Goal: Check status: Check status

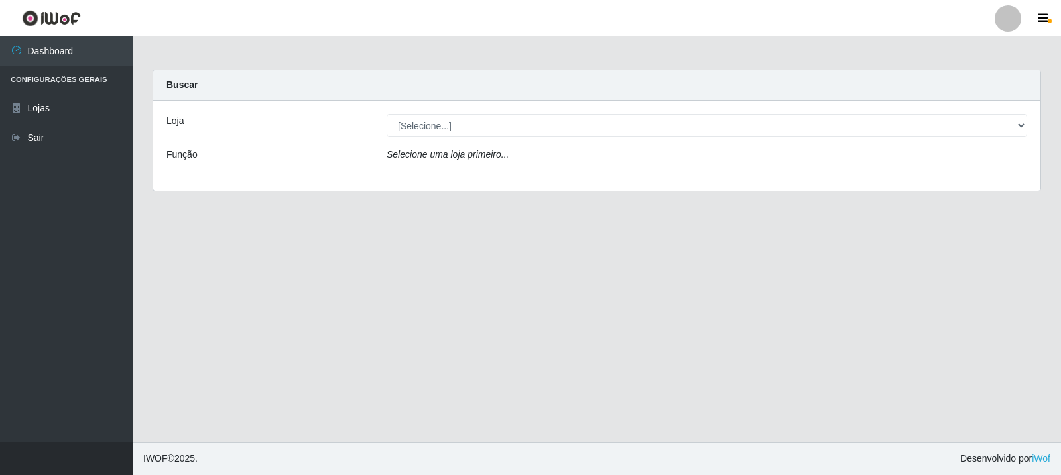
click at [466, 138] on div "Loja [Selecione...] Rede Compras Supermercados - LOJA 3 Função Selecione uma lo…" at bounding box center [596, 146] width 887 height 90
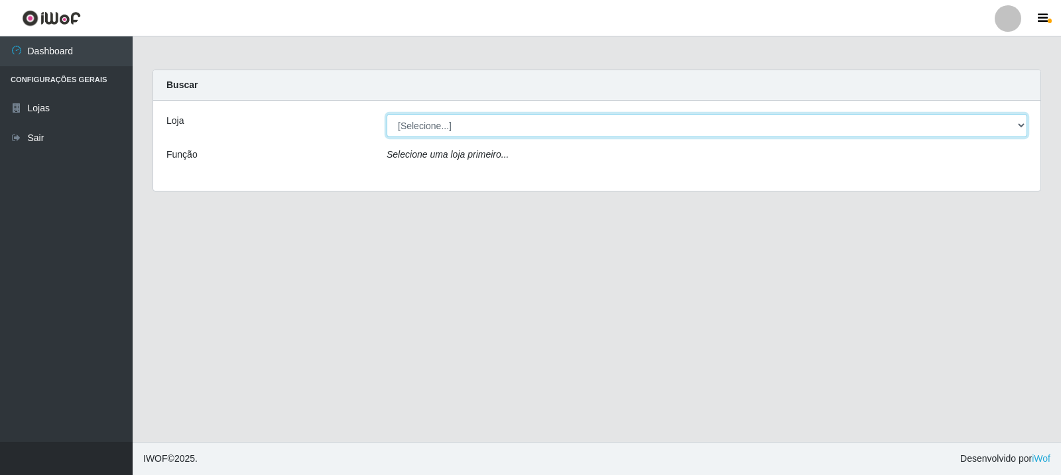
click at [485, 131] on select "[Selecione...] Rede Compras Supermercados - LOJA 3" at bounding box center [707, 125] width 641 height 23
select select "162"
click at [387, 114] on select "[Selecione...] Rede Compras Supermercados - LOJA 3" at bounding box center [707, 125] width 641 height 23
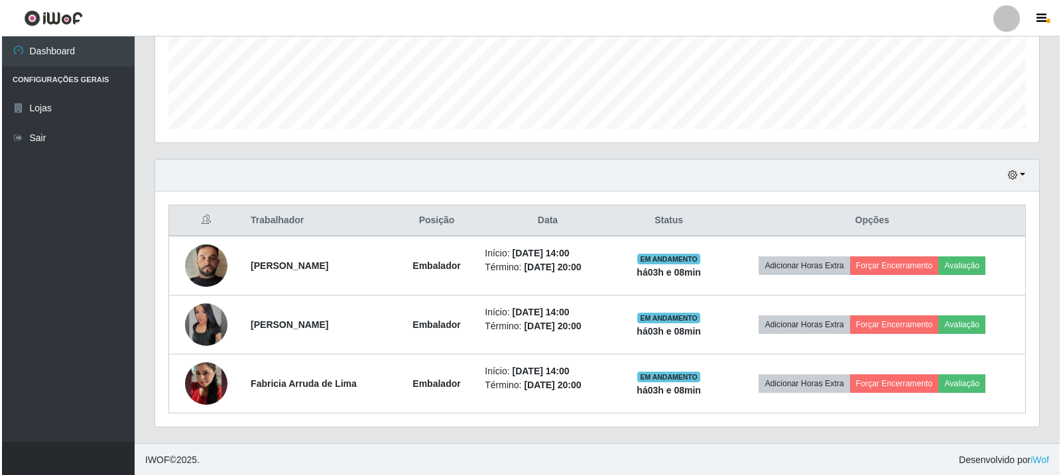
scroll to position [346, 0]
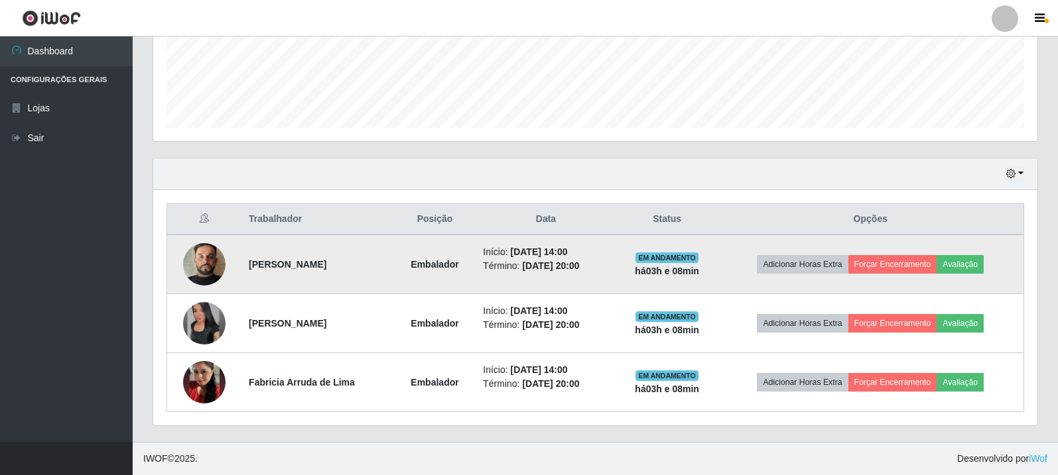
click at [194, 256] on img at bounding box center [204, 265] width 42 height 76
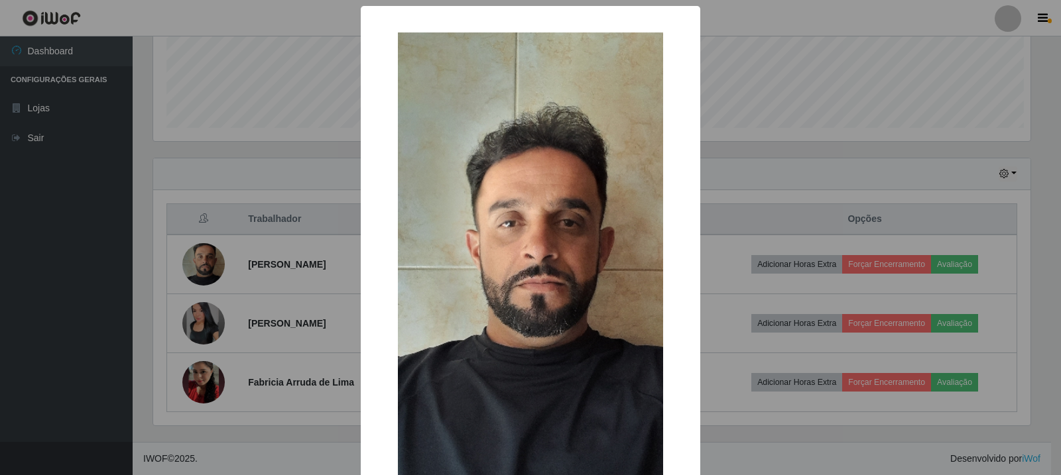
scroll to position [275, 877]
click at [200, 310] on div "× OK Cancel" at bounding box center [530, 237] width 1061 height 475
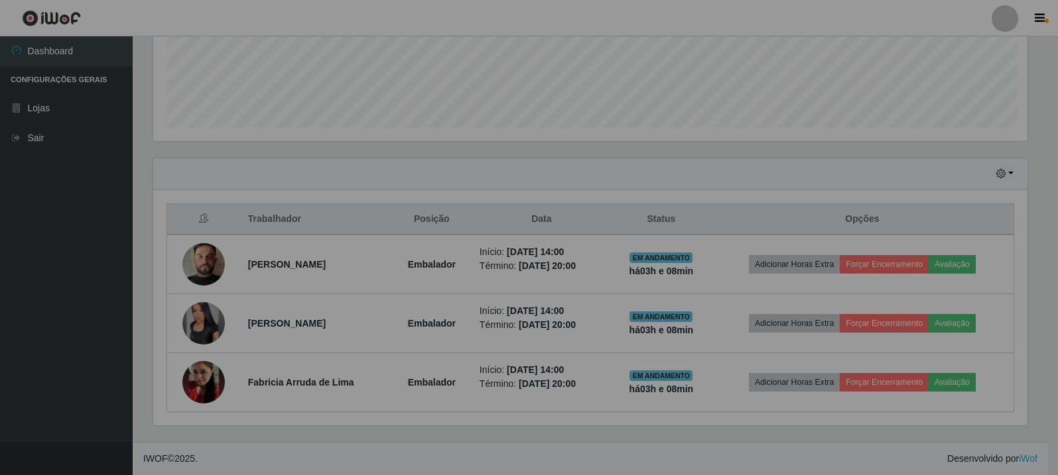
click at [202, 344] on img at bounding box center [203, 323] width 42 height 42
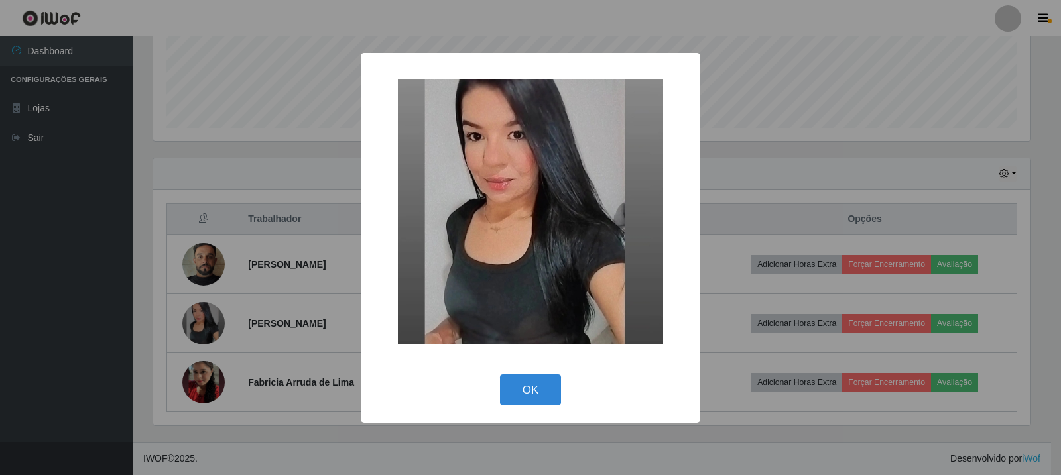
click at [202, 392] on div "× OK Cancel" at bounding box center [530, 237] width 1061 height 475
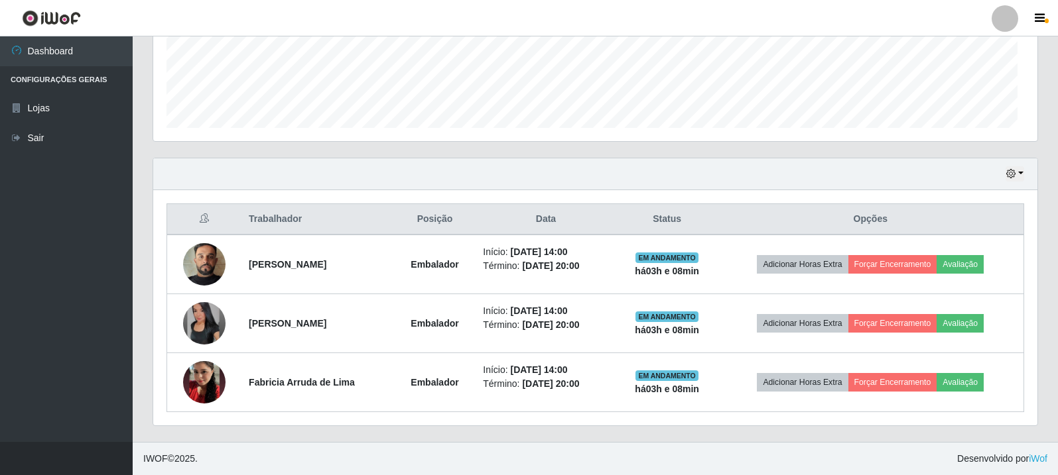
scroll to position [275, 884]
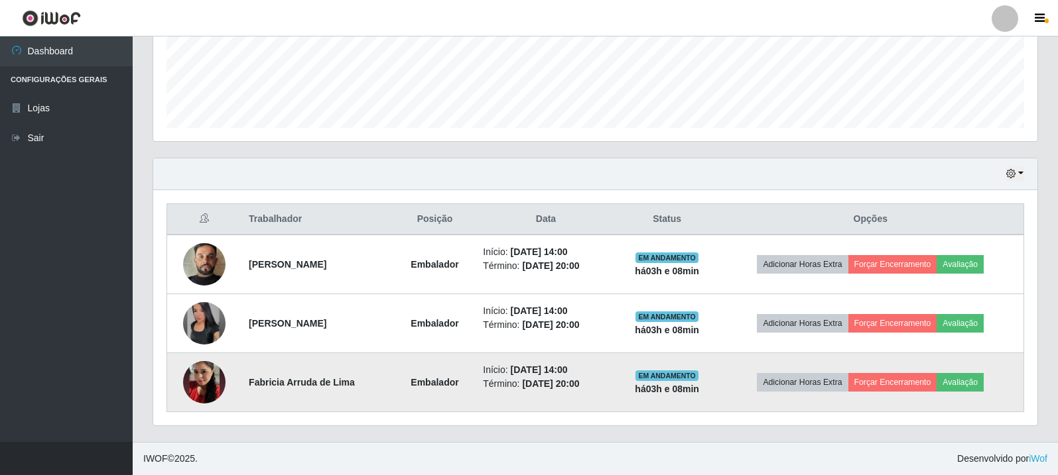
click at [211, 371] on img at bounding box center [204, 383] width 42 height 76
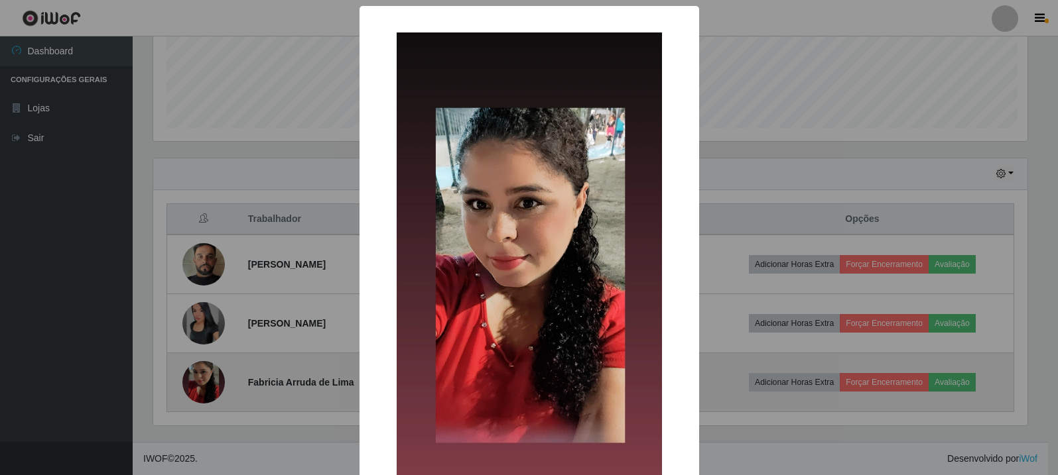
scroll to position [275, 877]
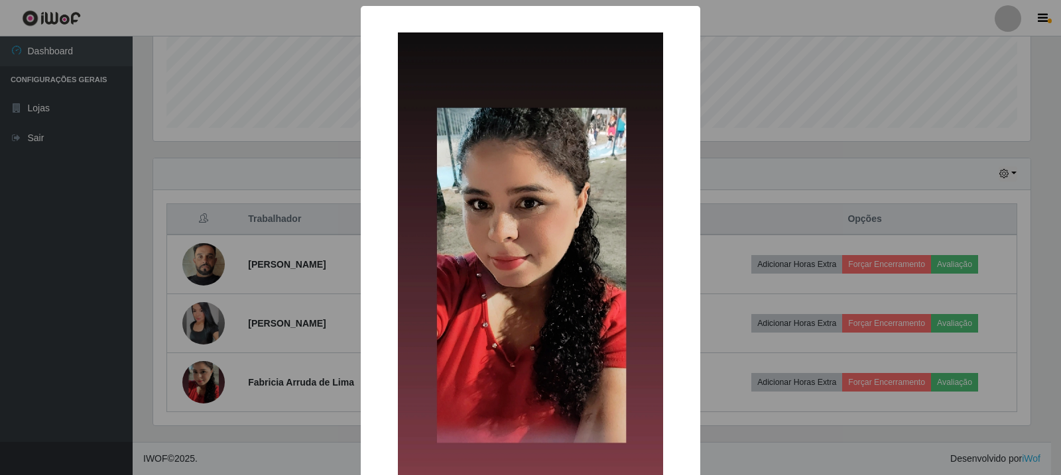
click at [251, 206] on div "× OK Cancel" at bounding box center [530, 237] width 1061 height 475
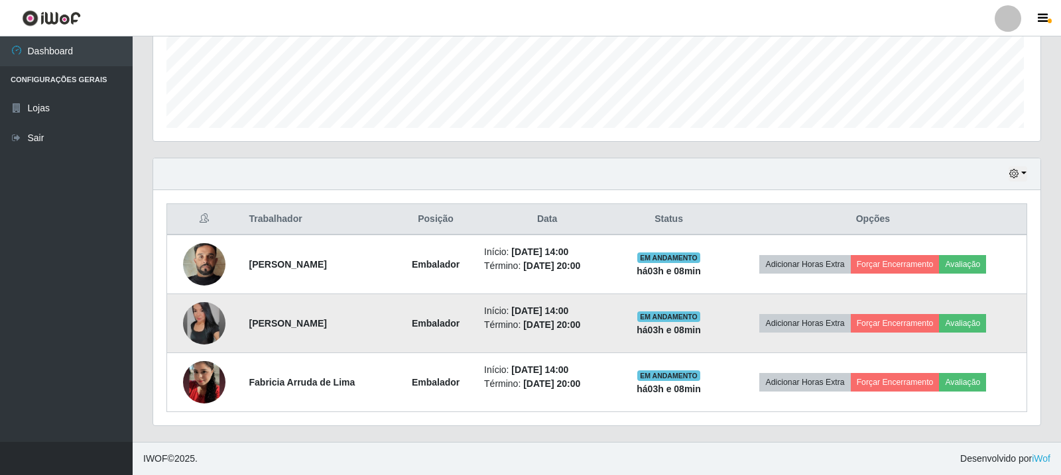
scroll to position [275, 884]
click at [199, 308] on img at bounding box center [204, 323] width 42 height 42
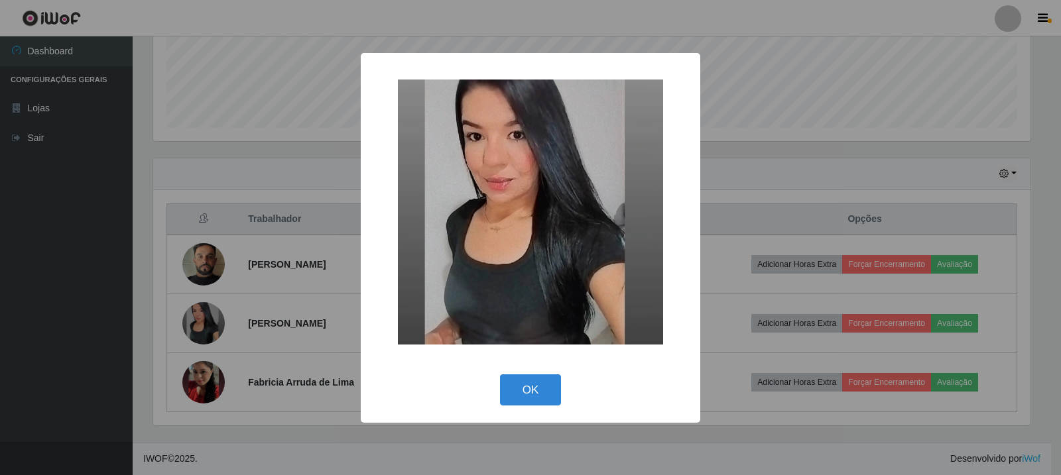
click at [226, 241] on div "× OK Cancel" at bounding box center [530, 237] width 1061 height 475
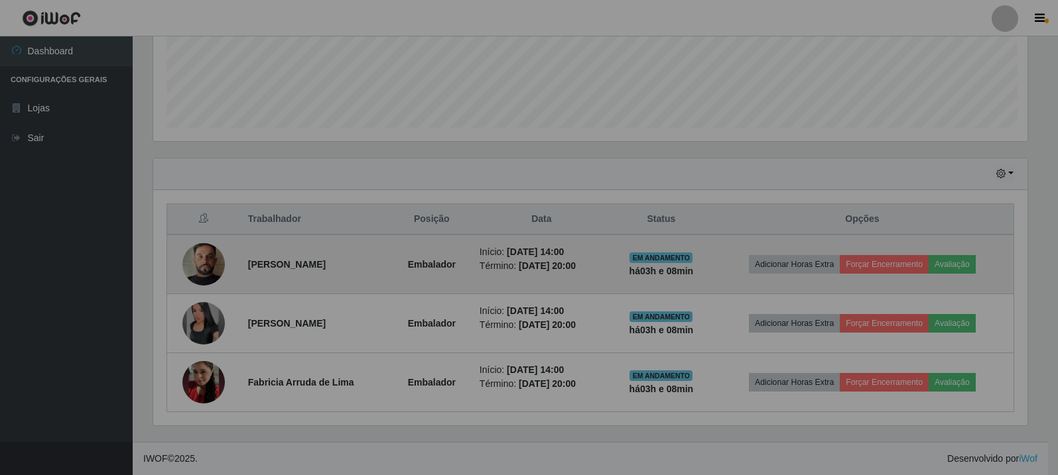
scroll to position [275, 884]
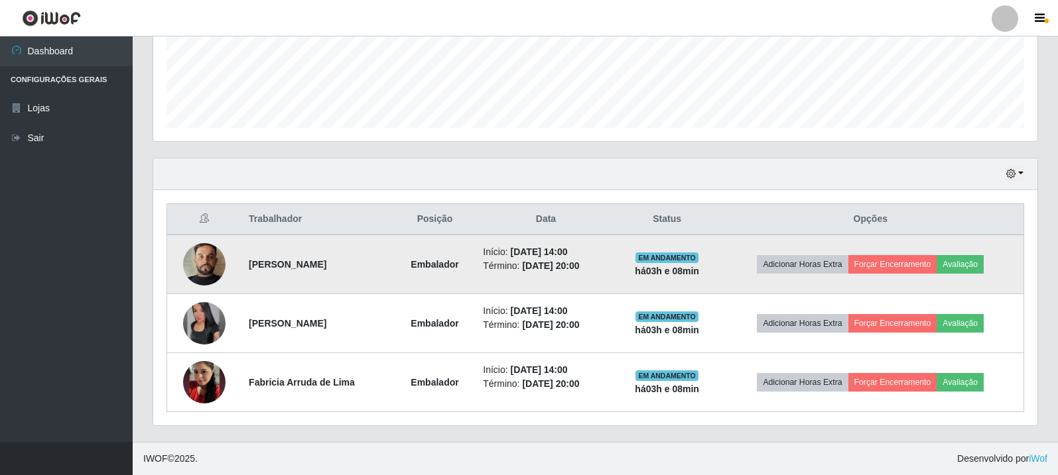
click at [197, 266] on img at bounding box center [204, 265] width 42 height 76
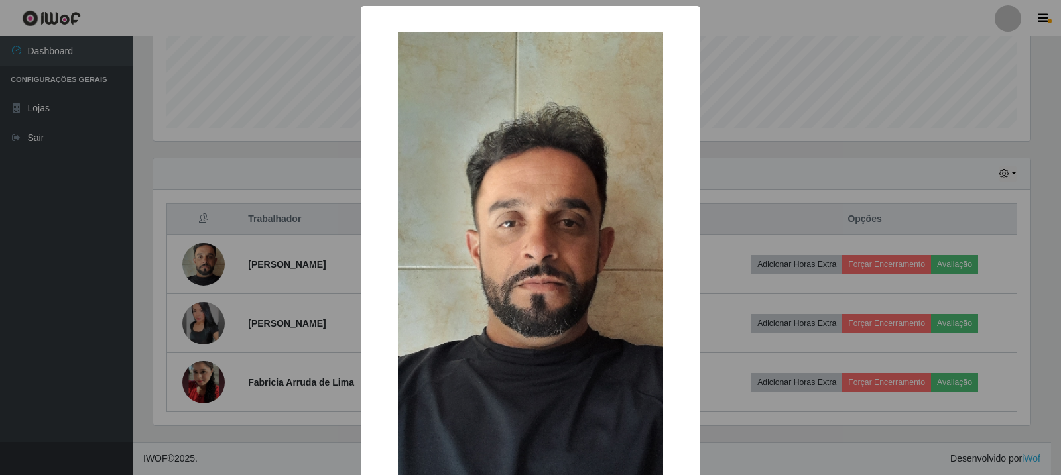
click at [252, 184] on div "× OK Cancel" at bounding box center [530, 237] width 1061 height 475
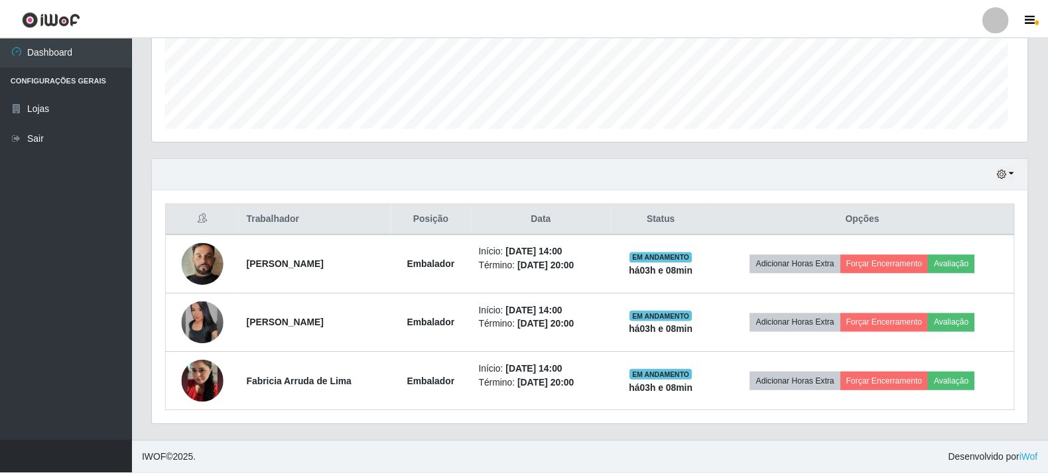
scroll to position [275, 884]
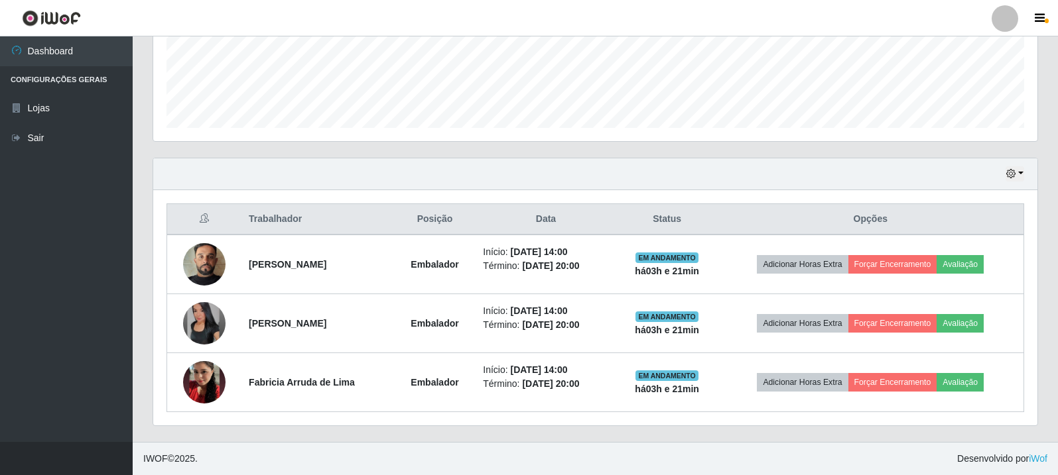
drag, startPoint x: 264, startPoint y: 133, endPoint x: 0, endPoint y: 36, distance: 281.1
click at [1018, 167] on button "button" at bounding box center [1014, 173] width 19 height 15
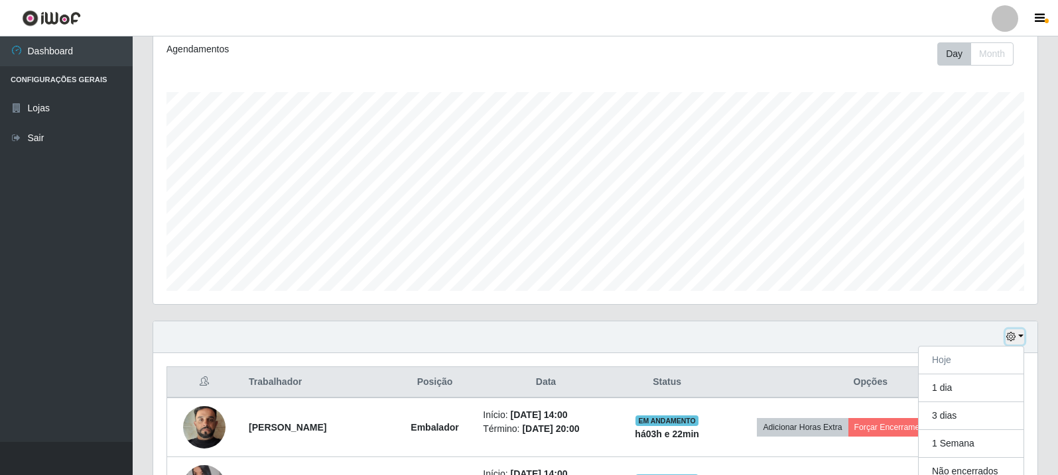
scroll to position [332, 0]
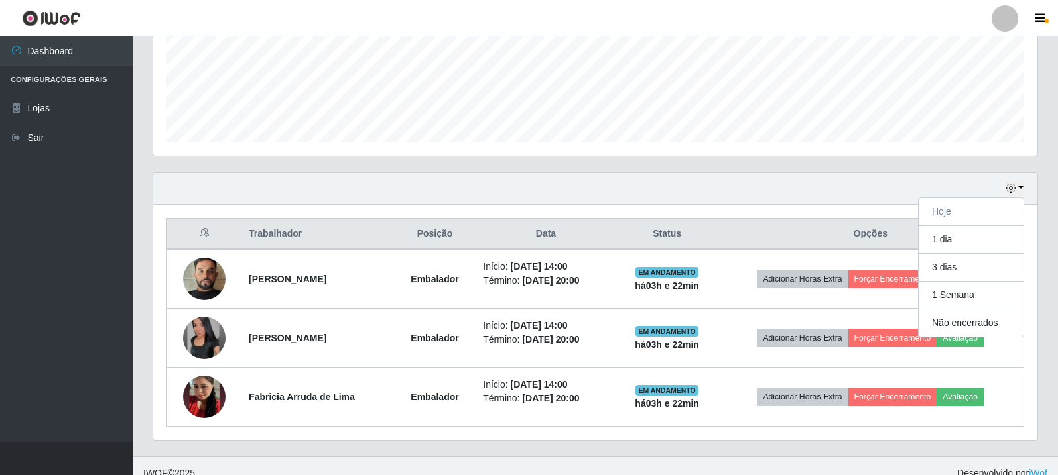
click at [833, 220] on th "Opções" at bounding box center [871, 234] width 306 height 31
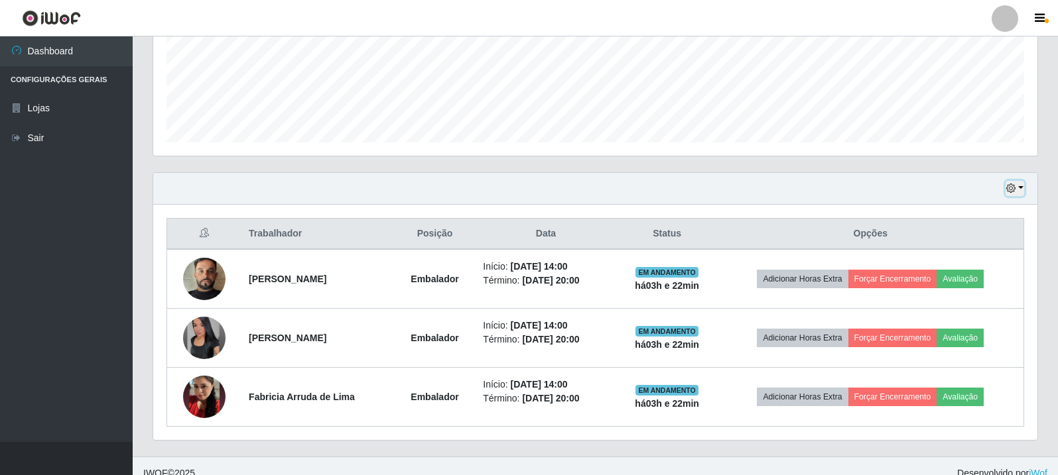
click at [1015, 186] on icon "button" at bounding box center [1010, 188] width 9 height 9
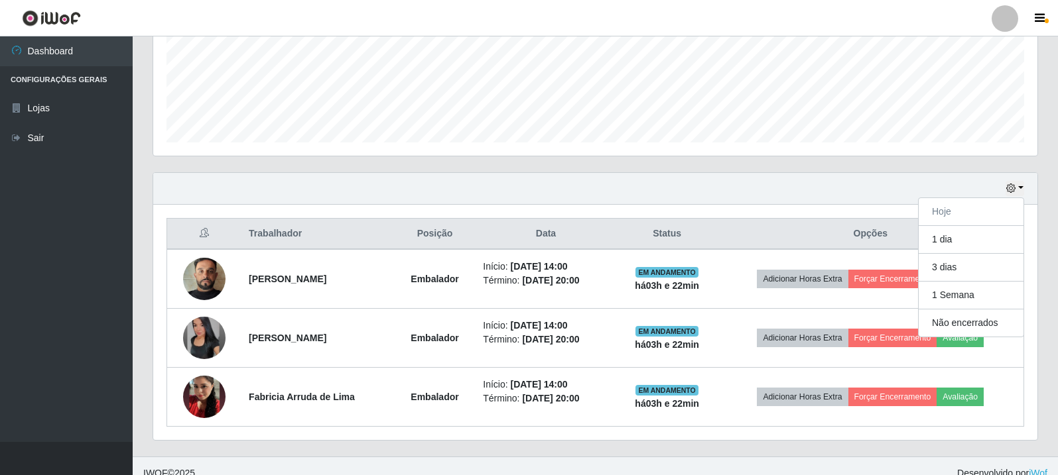
click at [1033, 172] on div "Hoje 1 dia 3 dias 1 Semana Não encerrados Trabalhador Posição Data Status Opçõe…" at bounding box center [595, 306] width 885 height 269
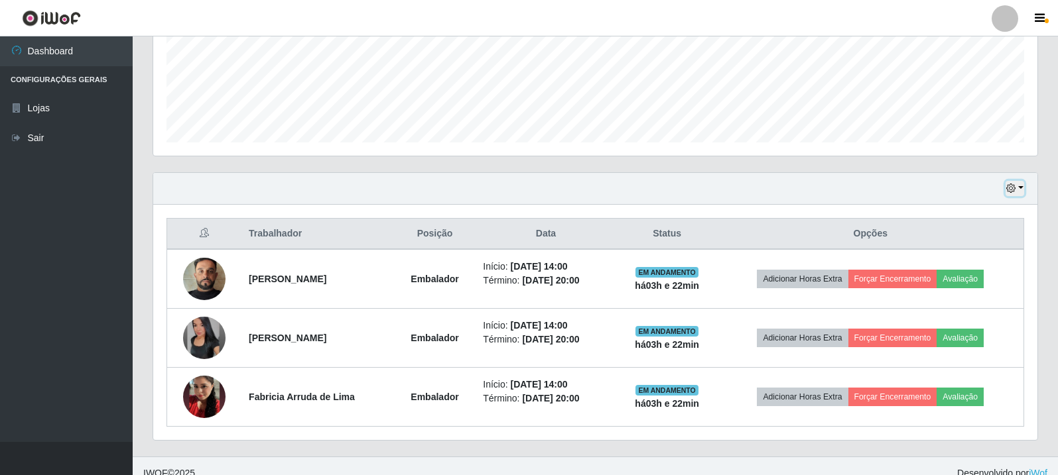
click at [1017, 184] on button "button" at bounding box center [1014, 188] width 19 height 15
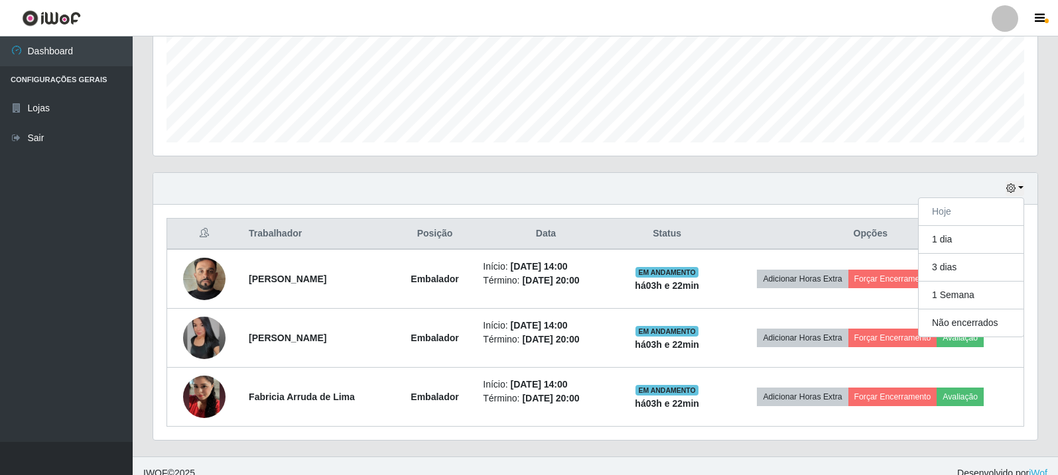
click at [1027, 168] on div "Agendamentos Day Month" at bounding box center [595, 26] width 905 height 292
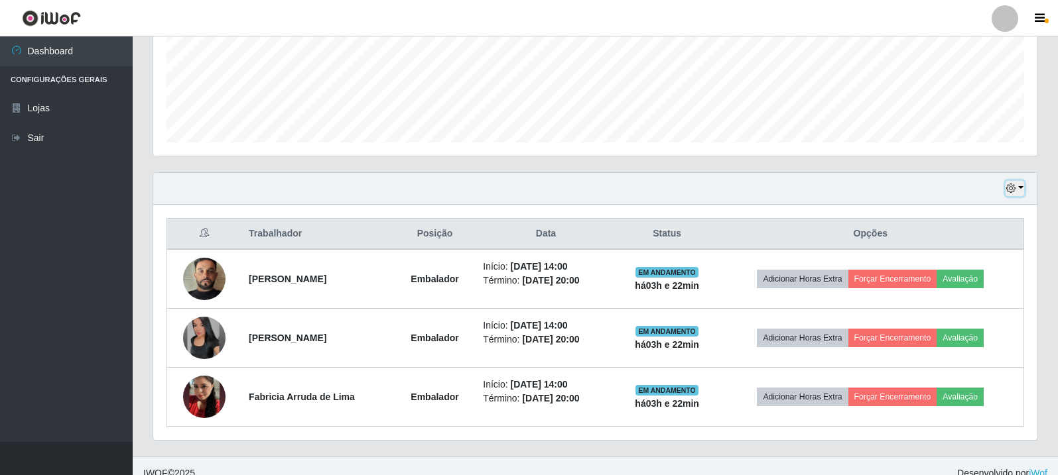
click at [1018, 194] on button "button" at bounding box center [1014, 188] width 19 height 15
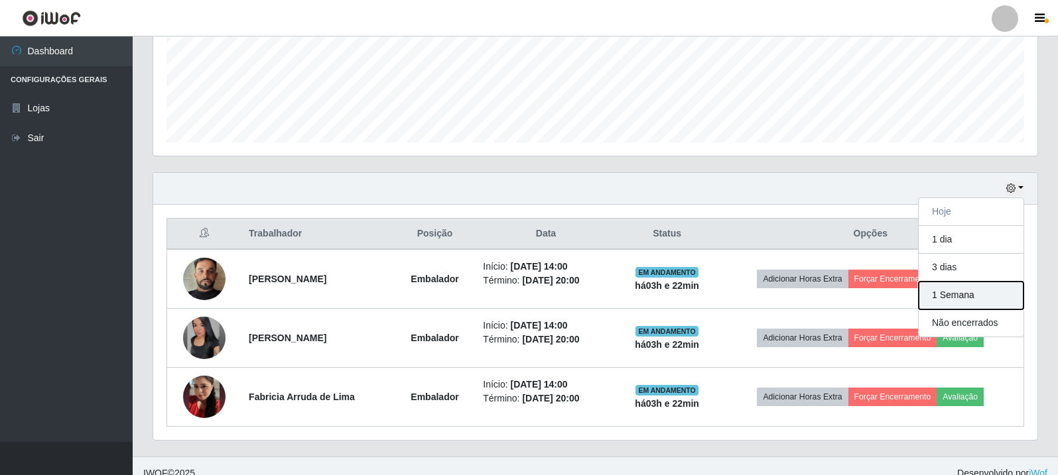
click at [982, 295] on button "1 Semana" at bounding box center [970, 296] width 105 height 28
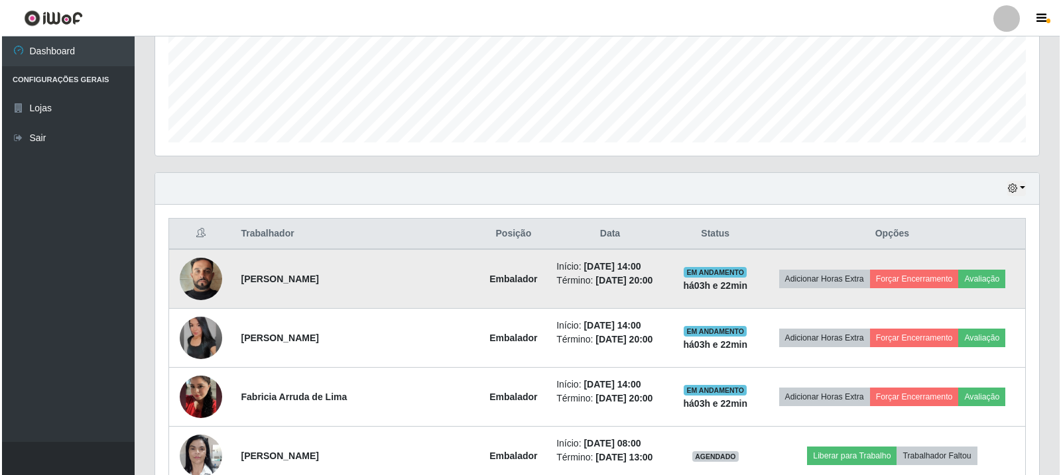
scroll to position [412, 0]
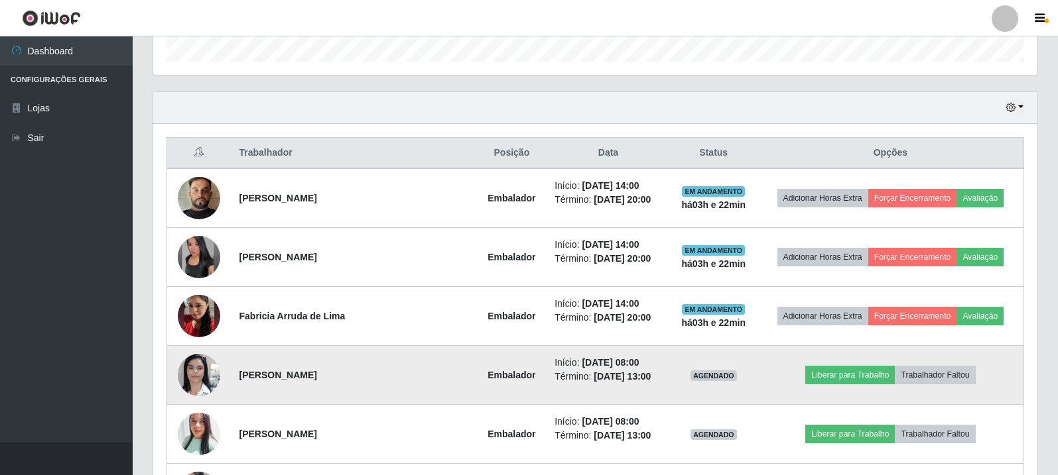
click at [205, 385] on img at bounding box center [199, 375] width 42 height 56
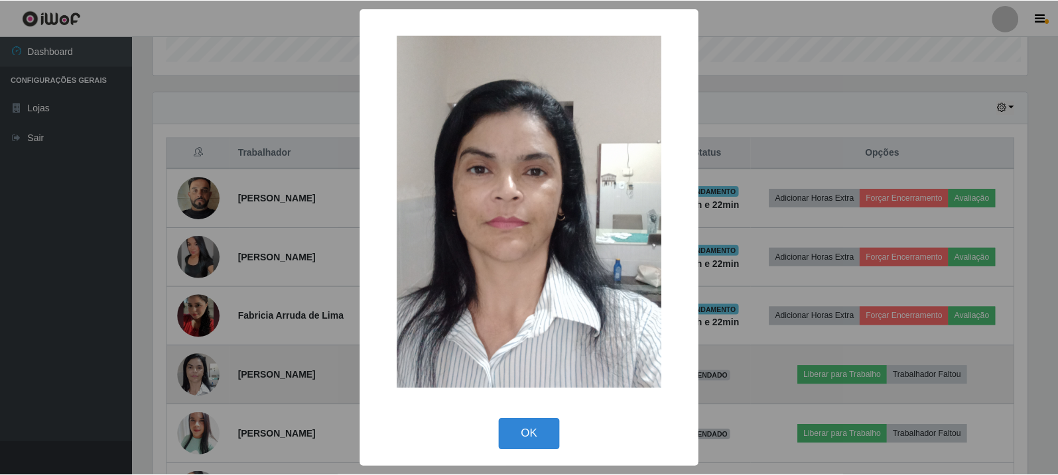
scroll to position [275, 877]
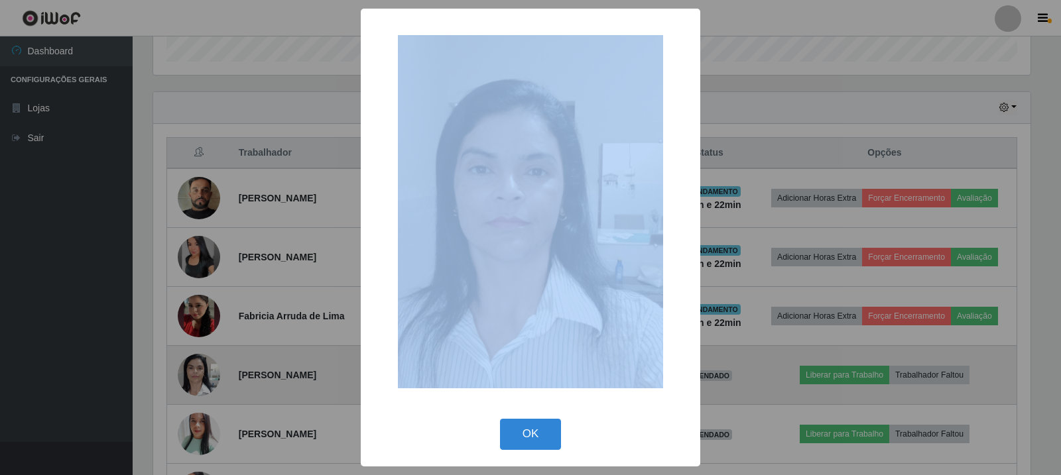
click at [205, 385] on div "× OK Cancel" at bounding box center [530, 237] width 1061 height 475
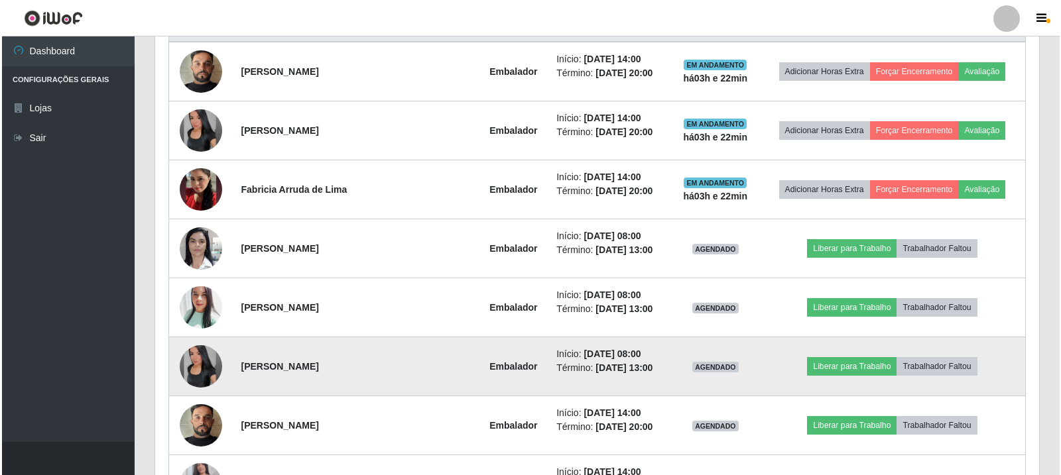
scroll to position [545, 0]
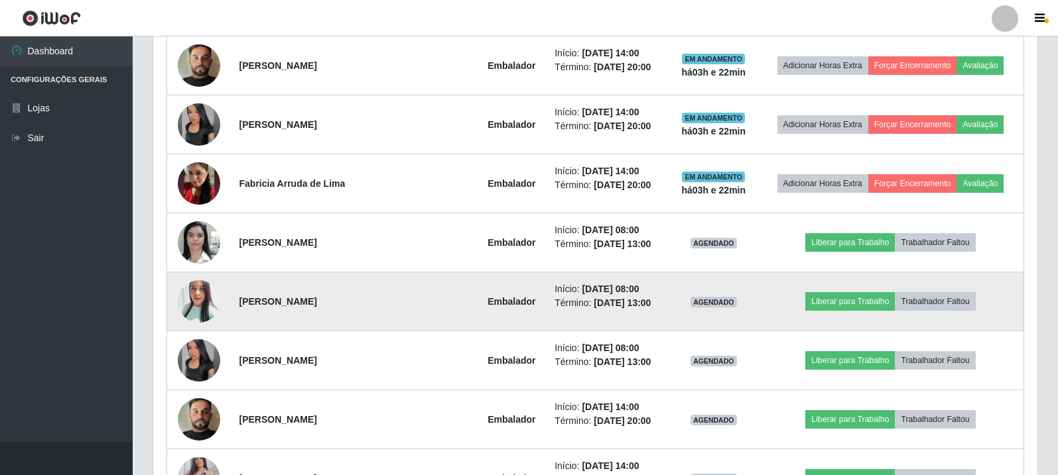
click at [198, 307] on img at bounding box center [199, 302] width 42 height 50
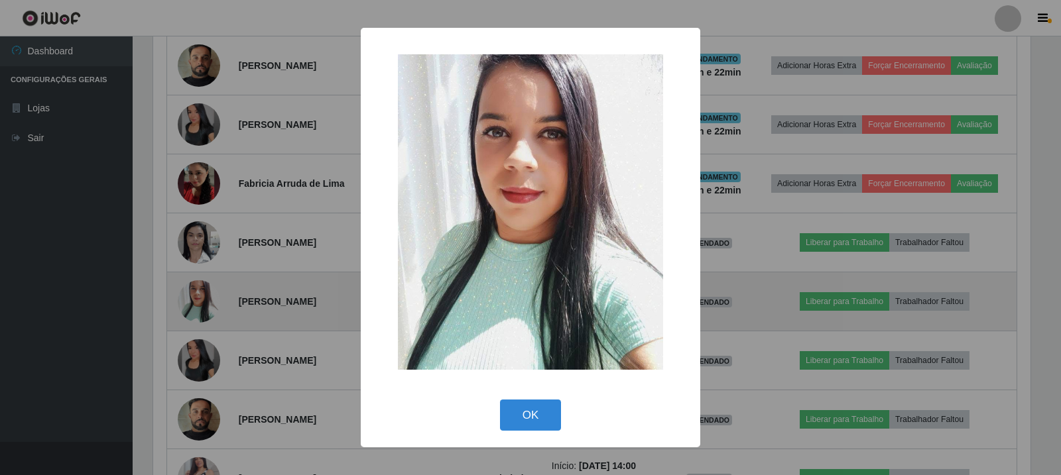
click at [198, 307] on div "× OK Cancel" at bounding box center [530, 237] width 1061 height 475
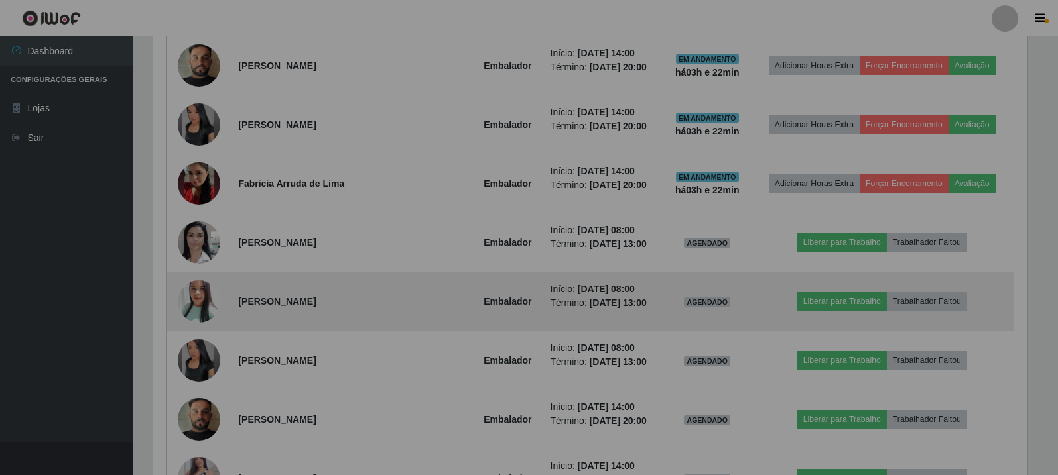
scroll to position [275, 884]
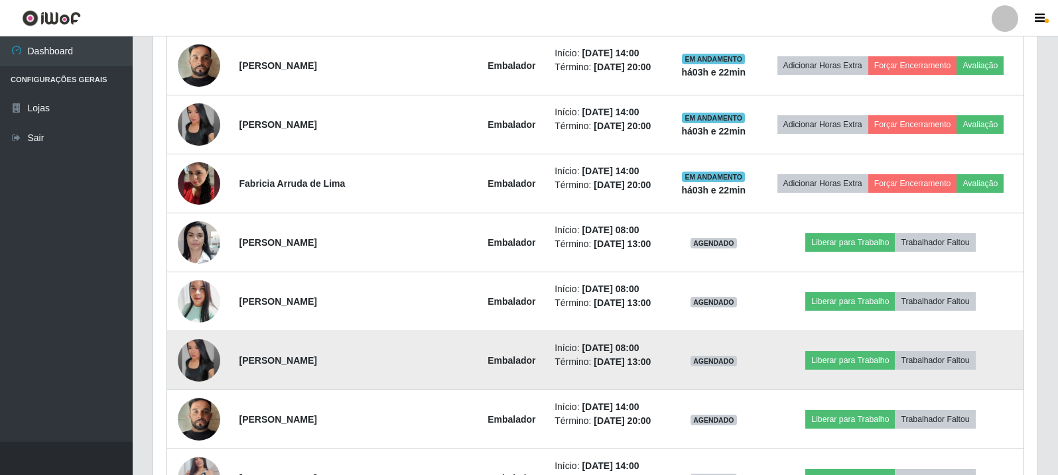
click at [203, 353] on img at bounding box center [199, 361] width 42 height 42
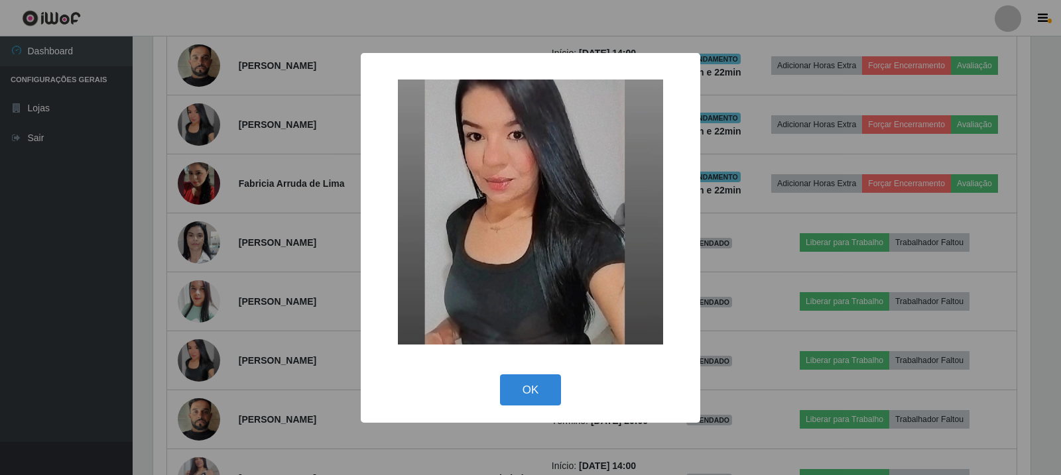
click at [242, 324] on div "× OK Cancel" at bounding box center [530, 237] width 1061 height 475
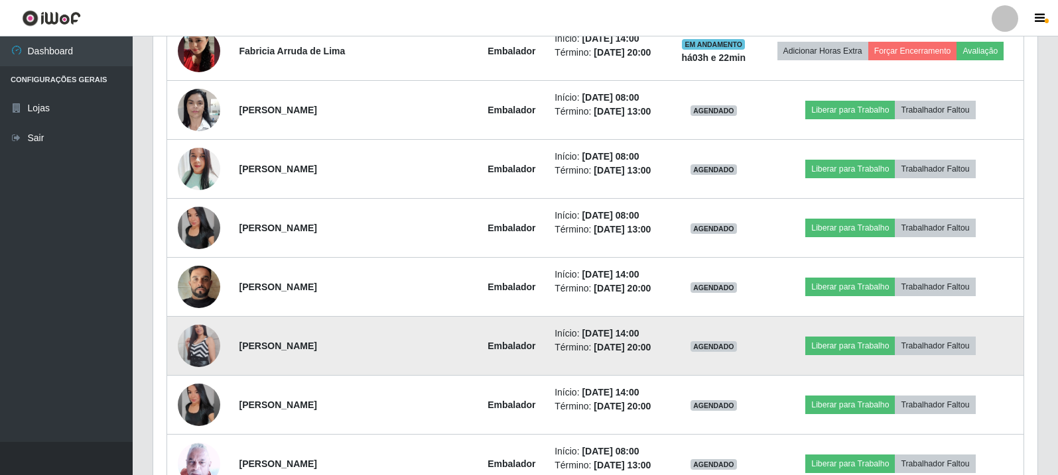
click at [196, 325] on img at bounding box center [199, 346] width 42 height 76
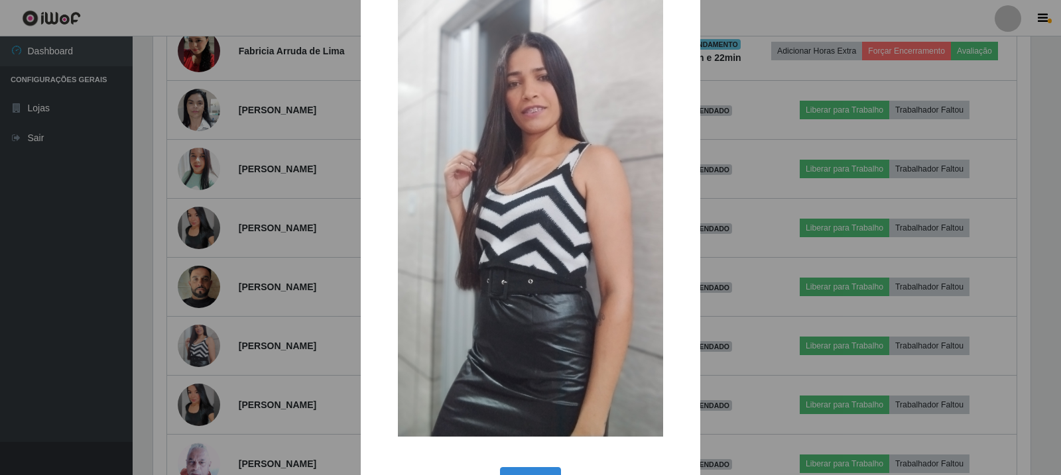
click at [265, 331] on div "× OK Cancel" at bounding box center [530, 237] width 1061 height 475
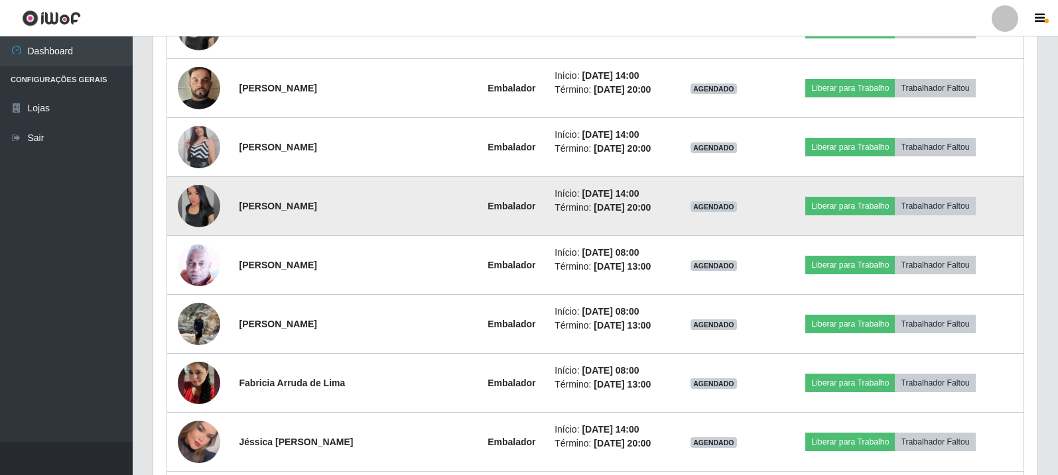
click at [194, 218] on img at bounding box center [199, 206] width 42 height 42
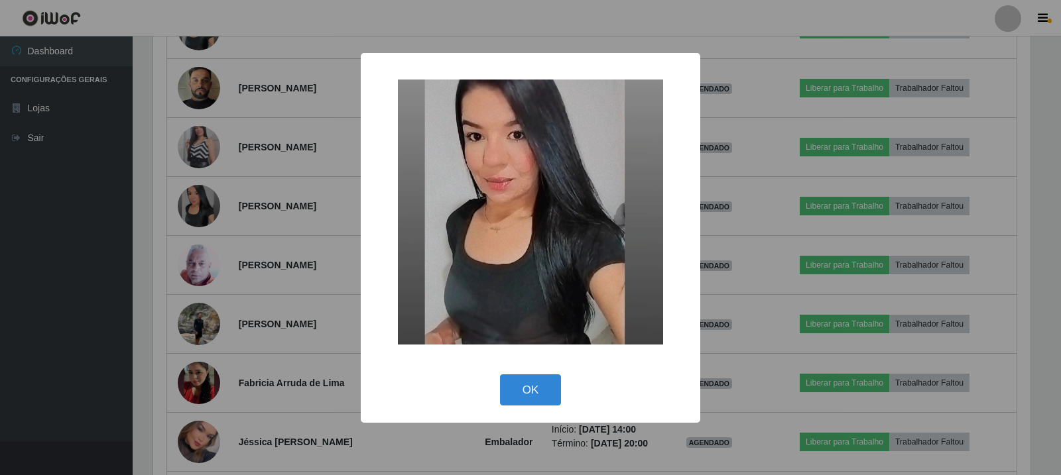
click at [212, 280] on div "× OK Cancel" at bounding box center [530, 237] width 1061 height 475
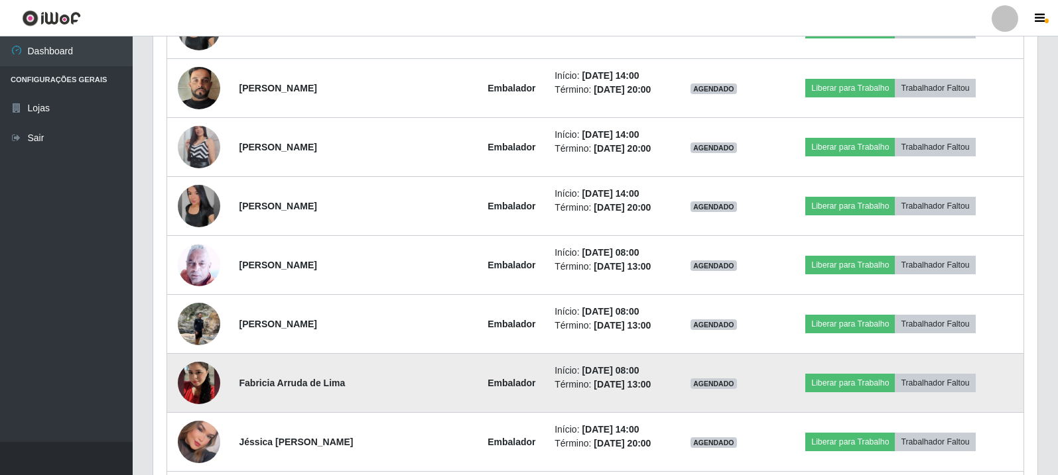
click at [195, 357] on td at bounding box center [199, 383] width 64 height 59
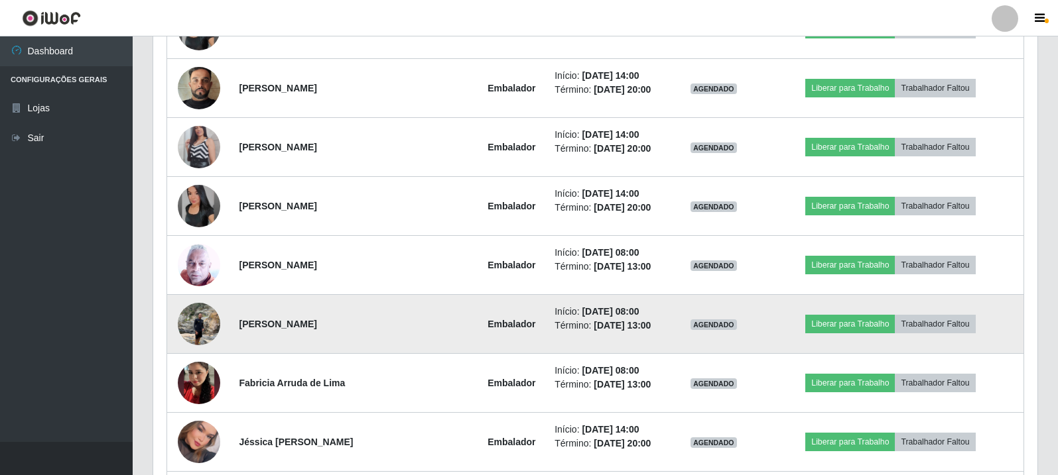
click at [196, 329] on img at bounding box center [199, 324] width 42 height 56
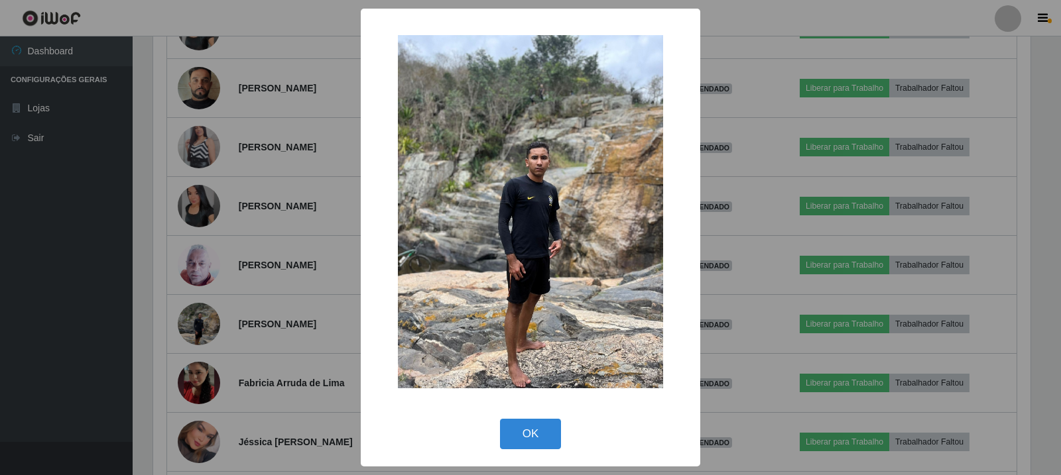
click at [242, 344] on div "× OK Cancel" at bounding box center [530, 237] width 1061 height 475
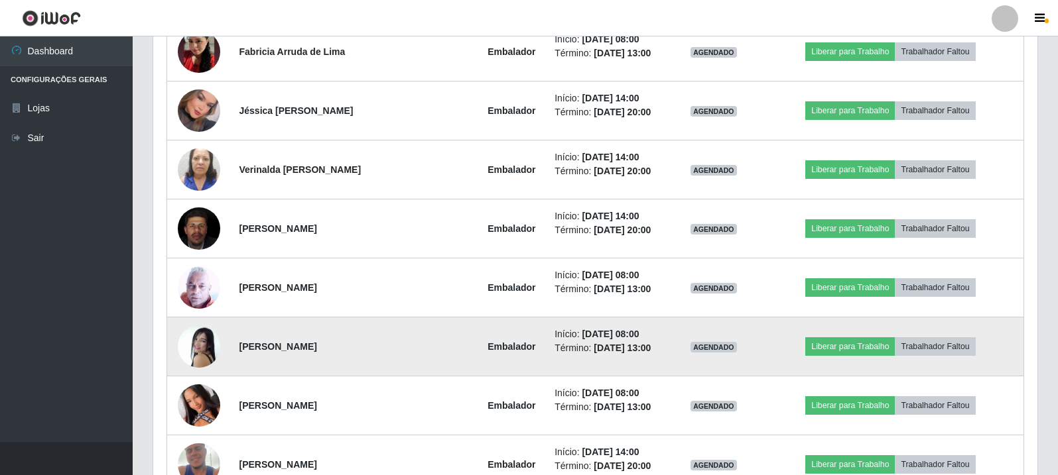
click at [207, 338] on img at bounding box center [199, 346] width 42 height 61
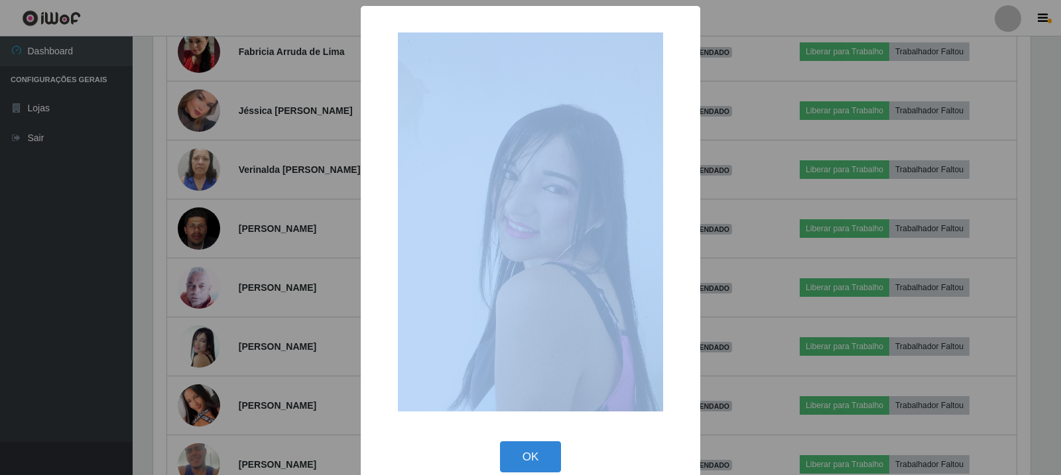
click at [208, 338] on div "× OK Cancel" at bounding box center [530, 237] width 1061 height 475
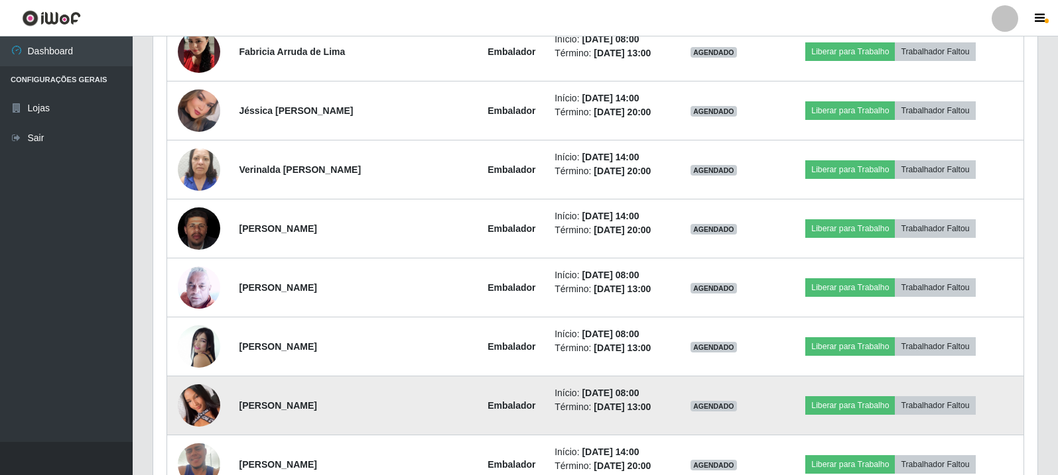
click at [209, 394] on img at bounding box center [199, 406] width 42 height 94
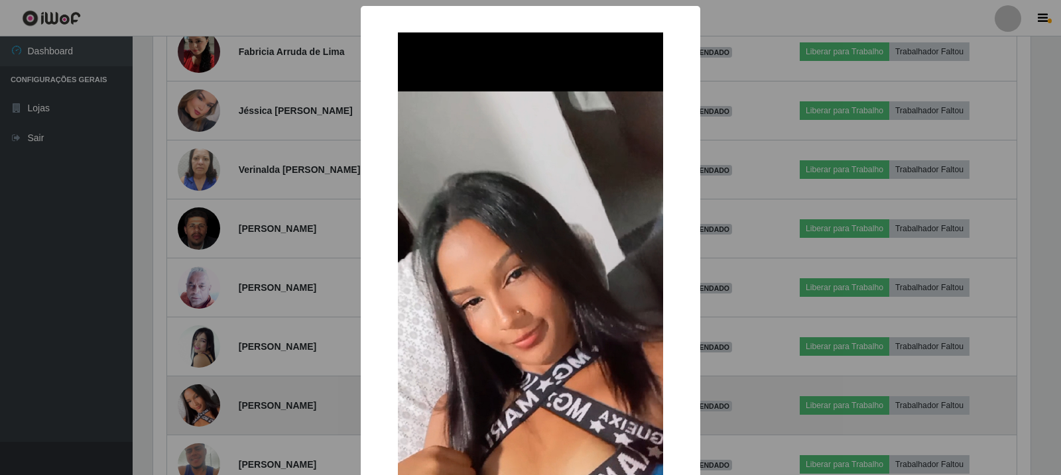
click at [209, 394] on div "× OK Cancel" at bounding box center [530, 237] width 1061 height 475
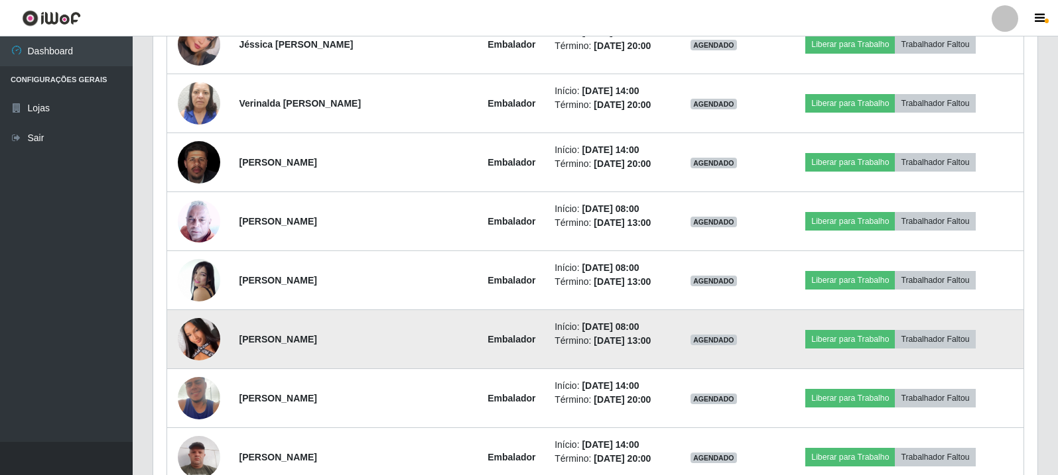
click at [200, 351] on img at bounding box center [199, 339] width 42 height 94
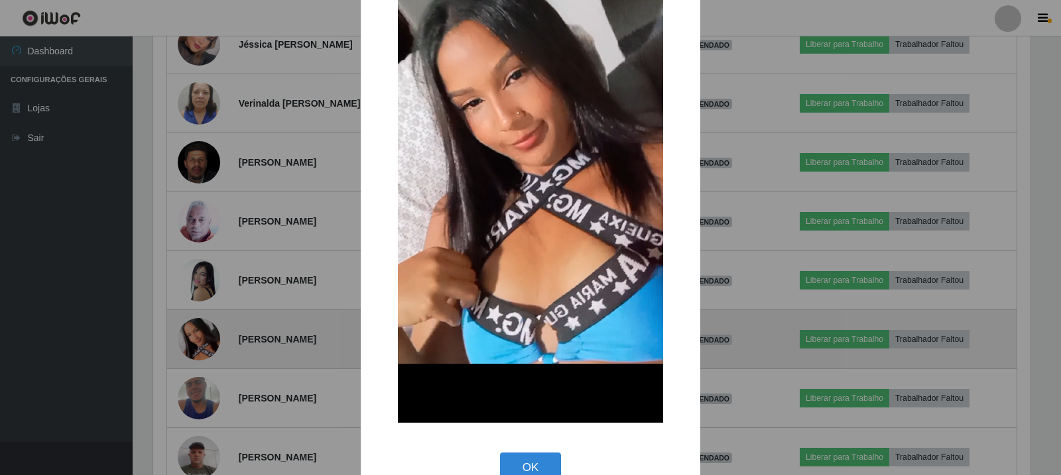
click at [200, 351] on div "× OK Cancel" at bounding box center [530, 237] width 1061 height 475
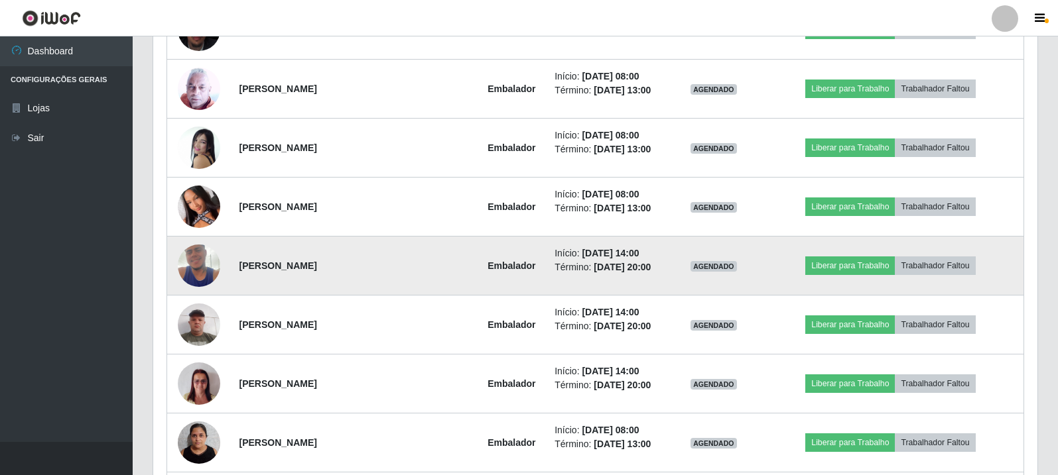
click at [196, 279] on img at bounding box center [199, 266] width 42 height 76
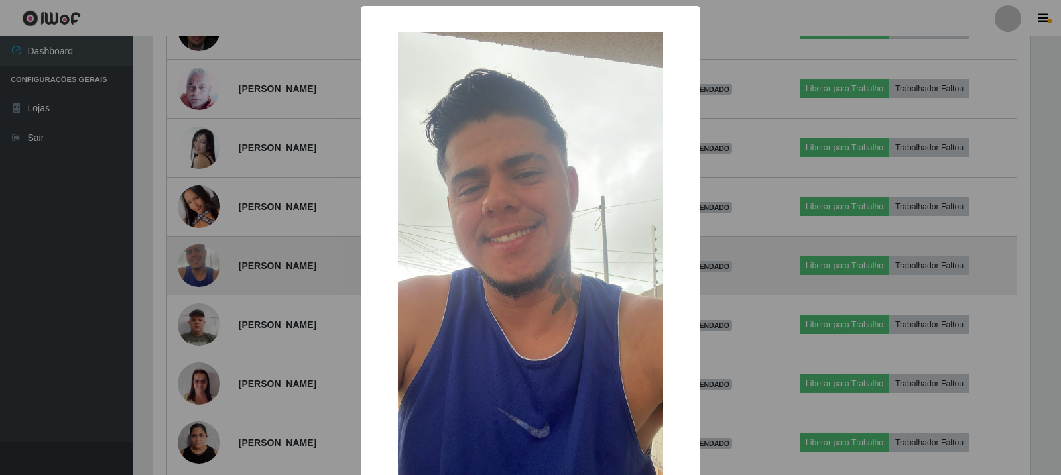
click at [196, 279] on div "× OK Cancel" at bounding box center [530, 237] width 1061 height 475
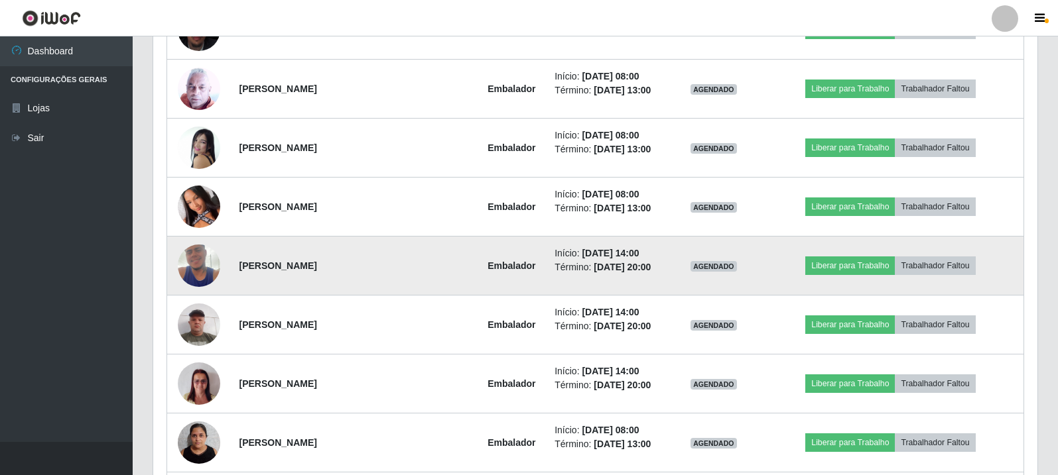
click at [196, 279] on img at bounding box center [199, 266] width 42 height 76
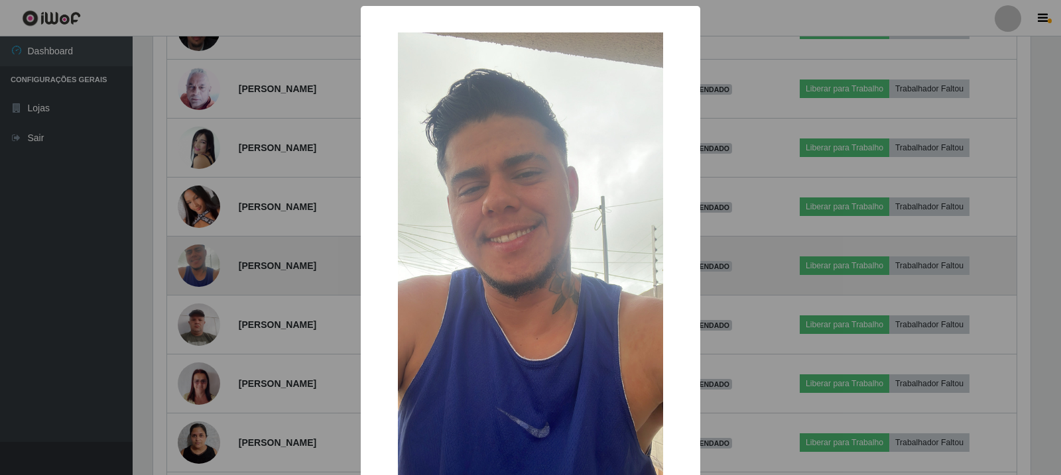
click at [196, 279] on div "× OK Cancel" at bounding box center [530, 237] width 1061 height 475
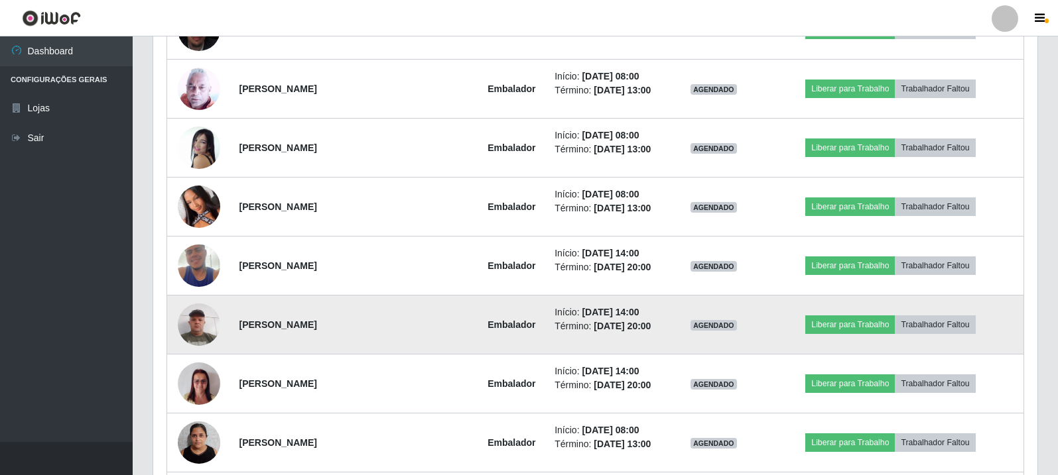
click at [193, 330] on img at bounding box center [199, 324] width 42 height 56
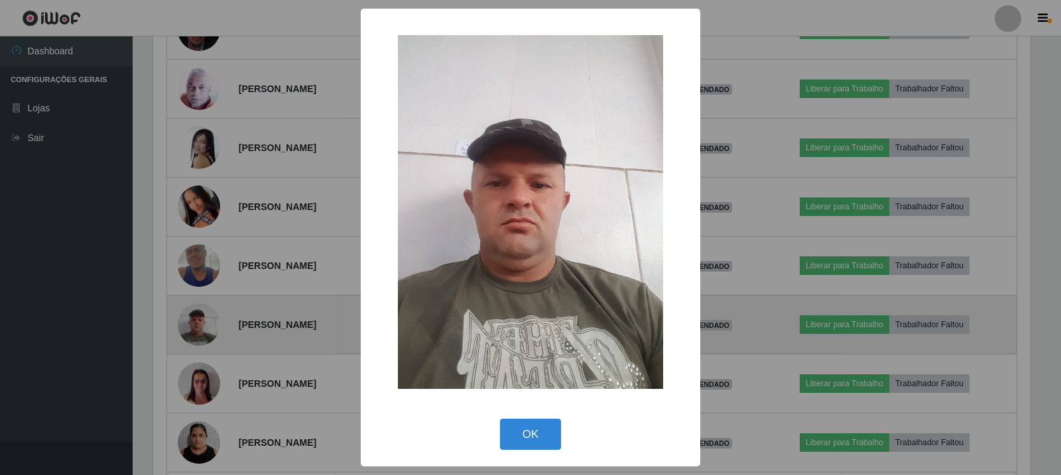
click at [193, 330] on div "× OK Cancel" at bounding box center [530, 237] width 1061 height 475
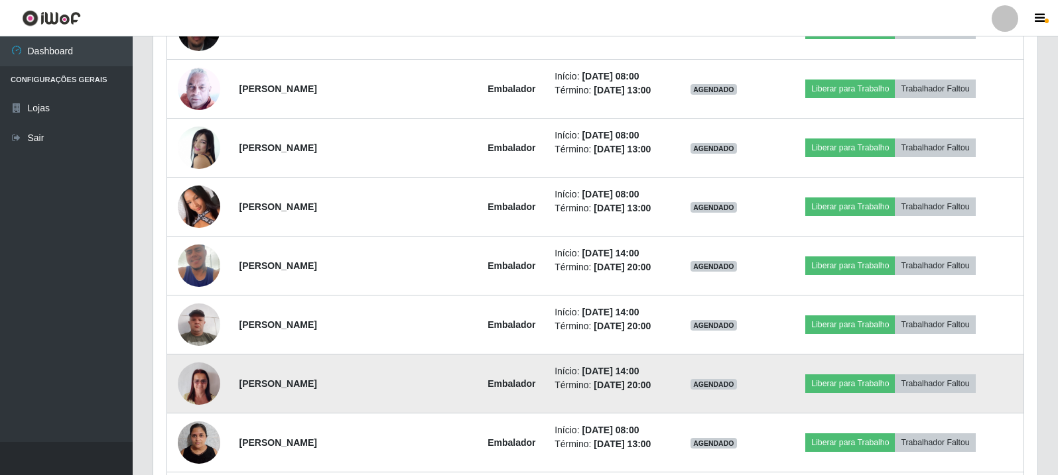
click at [200, 385] on img at bounding box center [199, 384] width 42 height 56
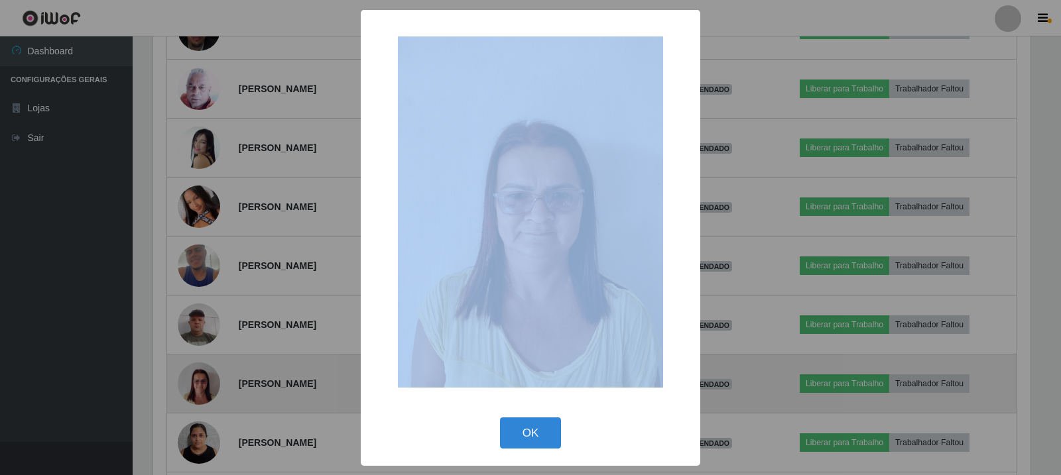
click at [200, 385] on div "× OK Cancel" at bounding box center [530, 237] width 1061 height 475
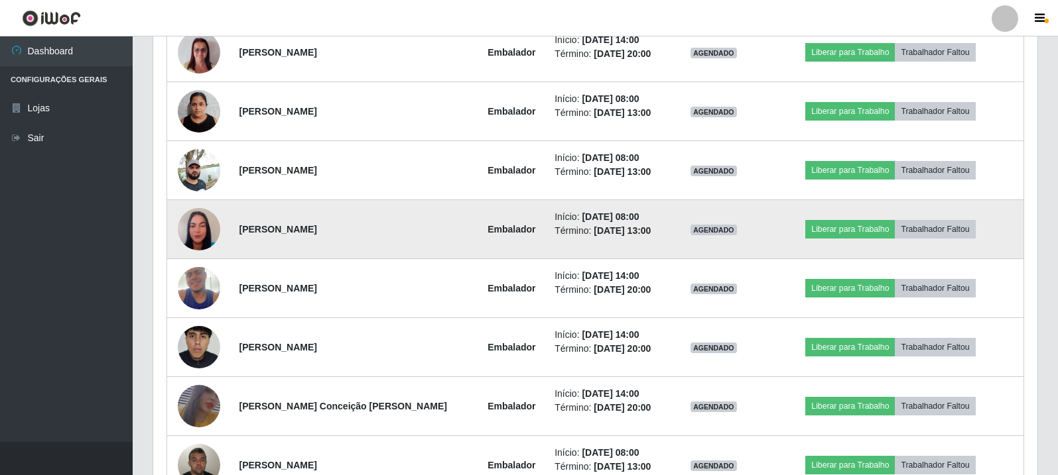
click at [204, 227] on img at bounding box center [199, 230] width 42 height 76
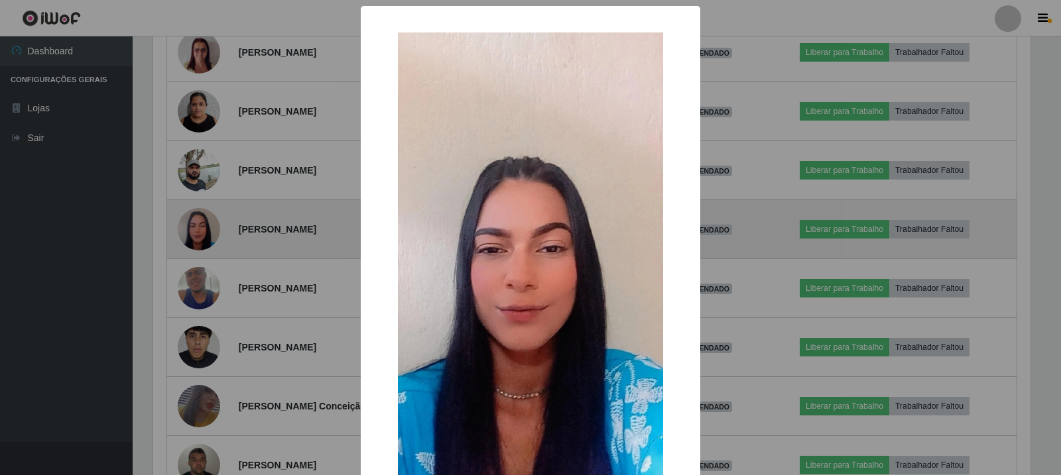
click at [204, 227] on div "× OK Cancel" at bounding box center [530, 237] width 1061 height 475
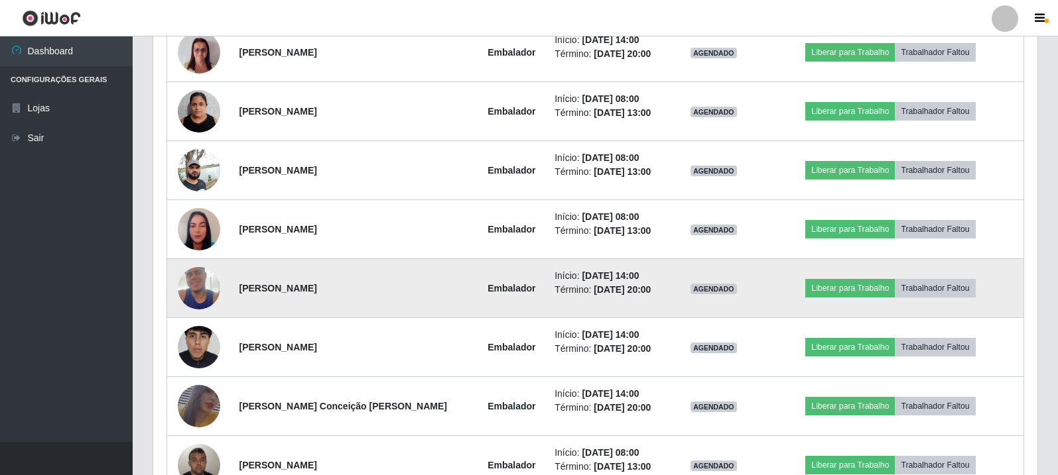
click at [206, 281] on img at bounding box center [199, 289] width 42 height 76
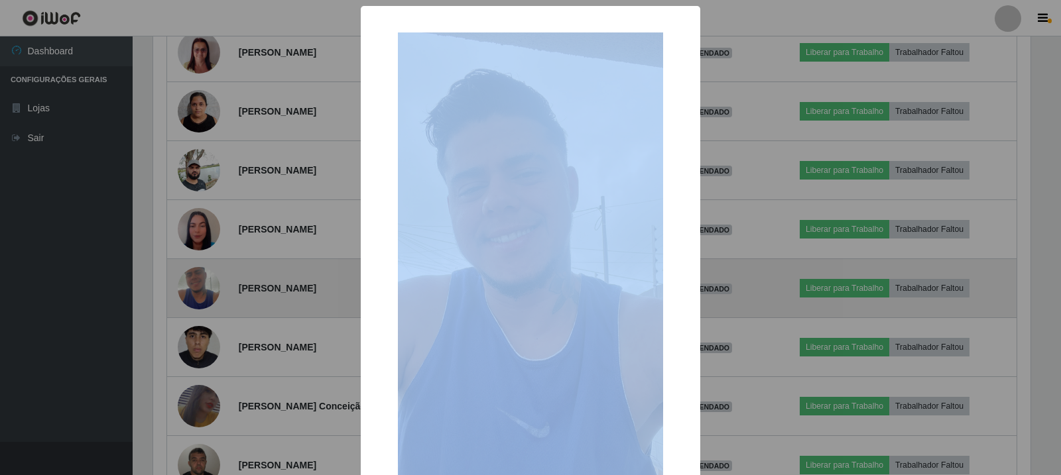
click at [206, 281] on div "× OK Cancel" at bounding box center [530, 237] width 1061 height 475
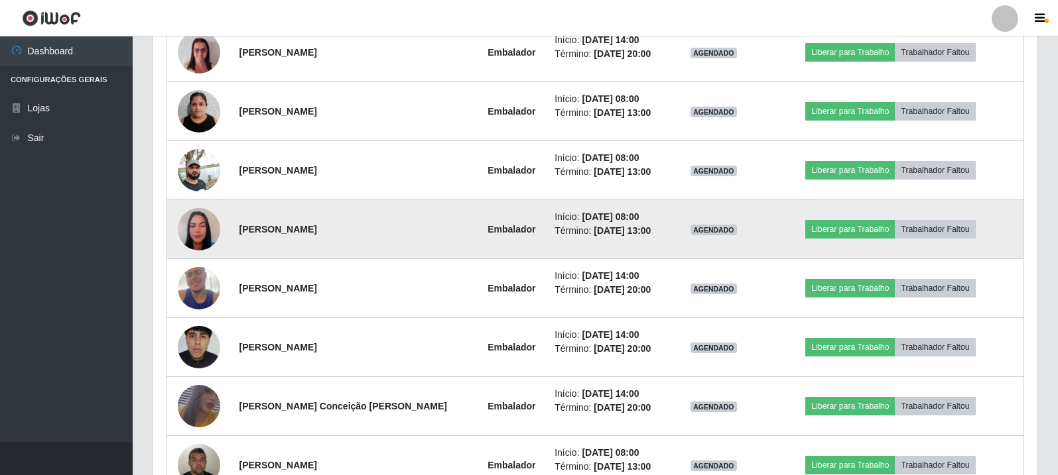
click at [206, 221] on img at bounding box center [199, 230] width 42 height 76
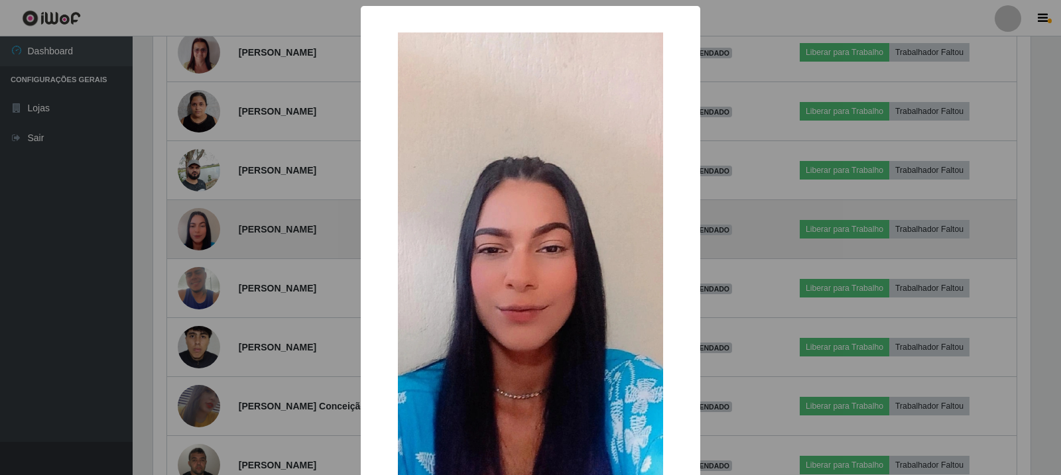
click at [207, 222] on div "× OK Cancel" at bounding box center [530, 237] width 1061 height 475
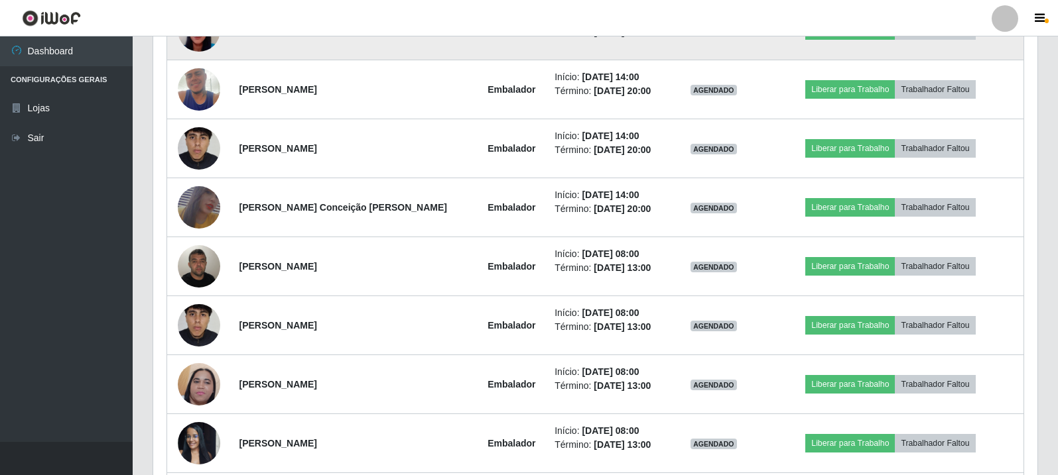
click at [207, 222] on img at bounding box center [199, 208] width 42 height 62
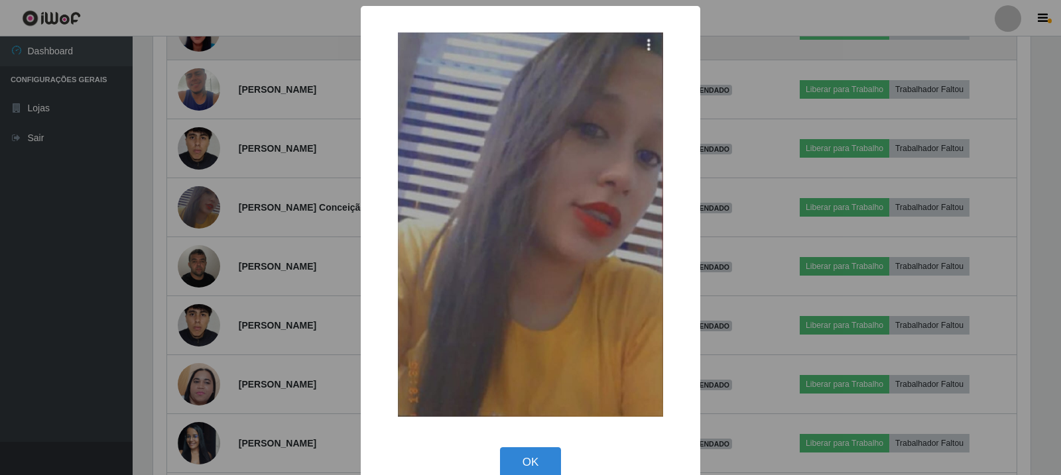
click at [207, 222] on div "× OK Cancel" at bounding box center [530, 237] width 1061 height 475
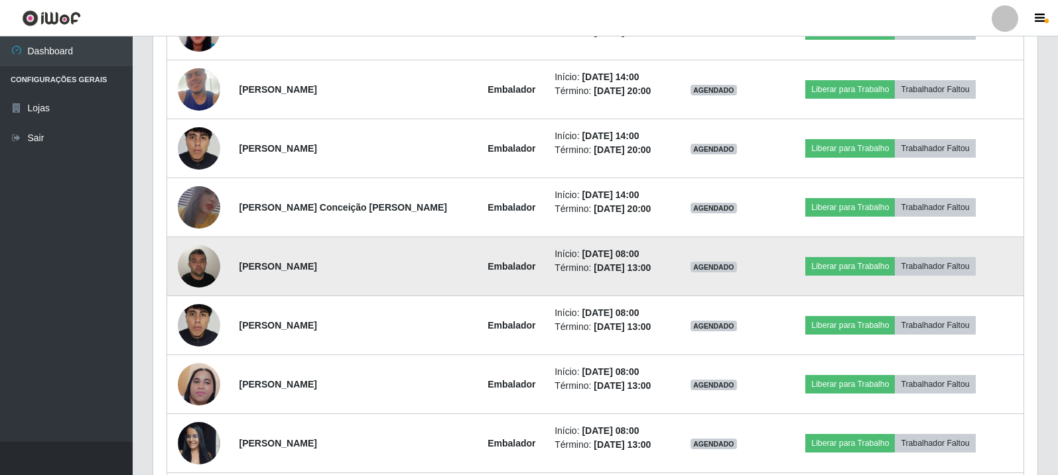
click at [209, 276] on img at bounding box center [199, 266] width 42 height 56
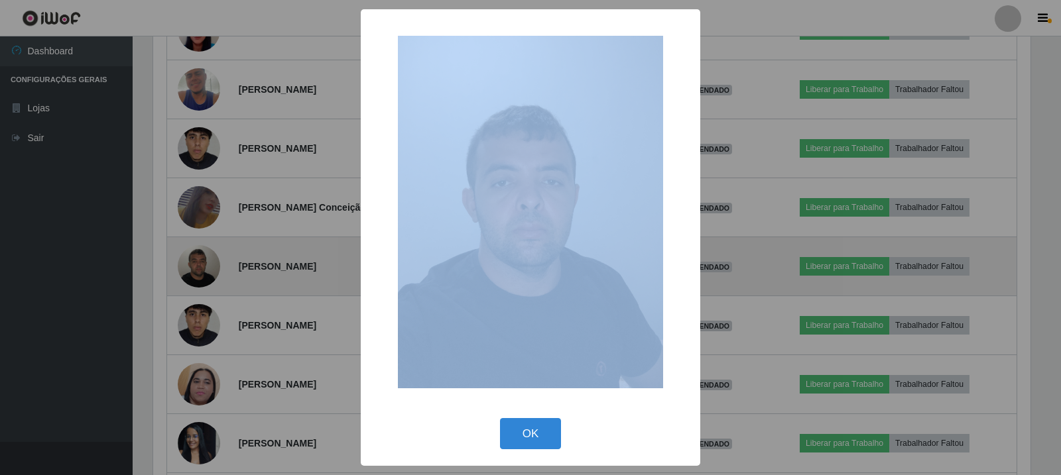
click at [209, 276] on div "× OK Cancel" at bounding box center [530, 237] width 1061 height 475
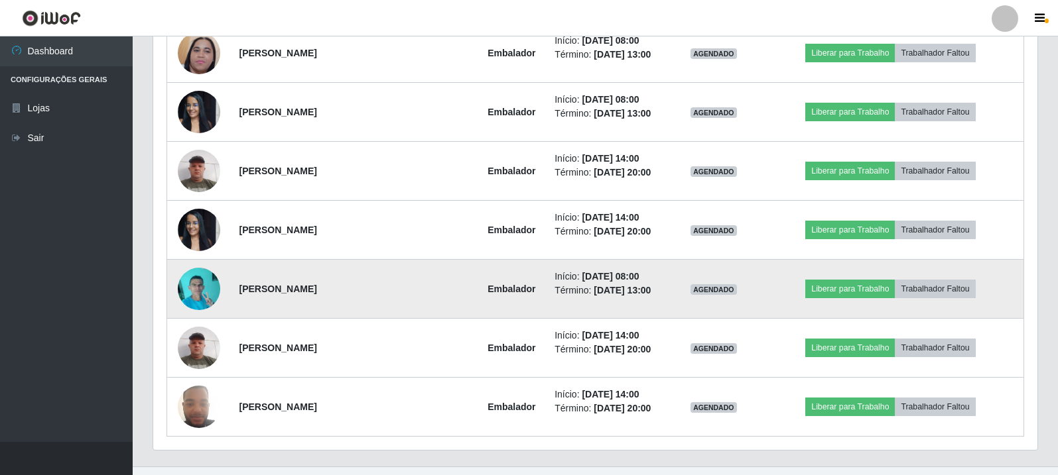
click at [204, 288] on img at bounding box center [199, 289] width 42 height 56
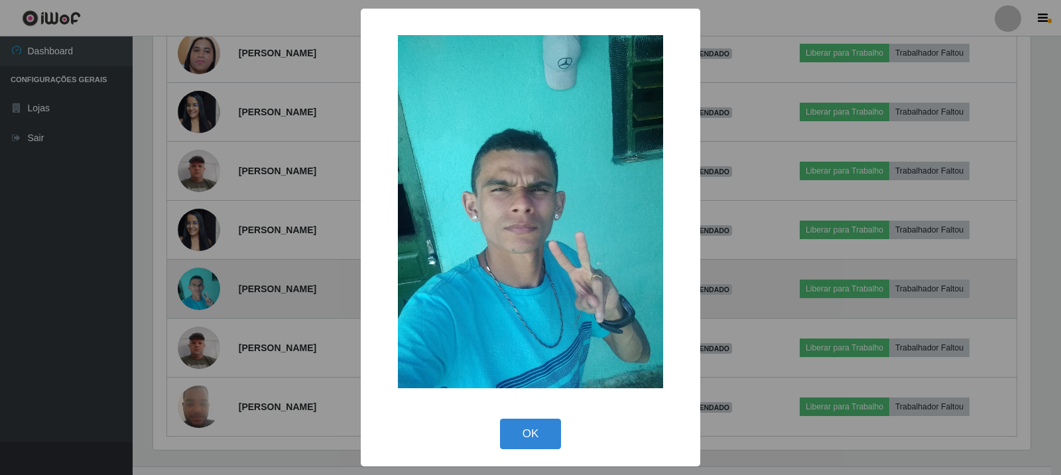
click at [204, 288] on div "× OK Cancel" at bounding box center [530, 237] width 1061 height 475
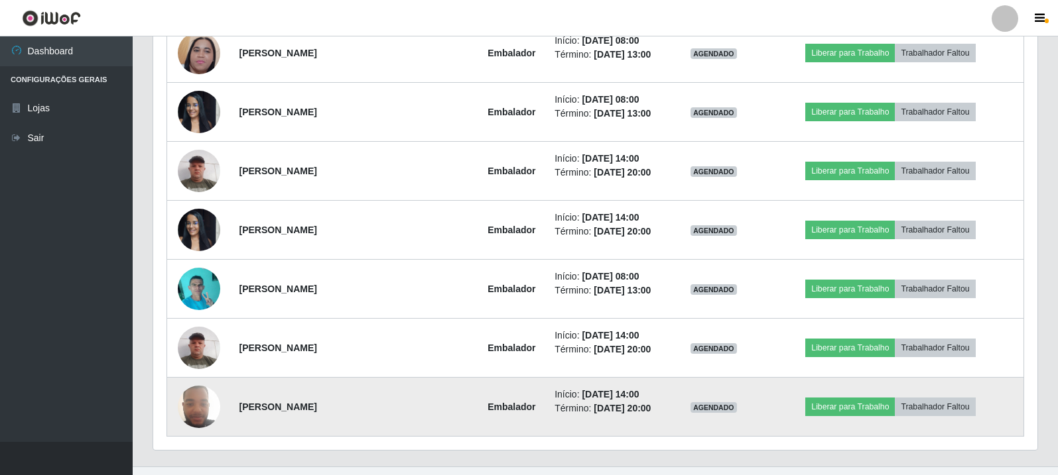
click at [201, 394] on img at bounding box center [199, 407] width 42 height 56
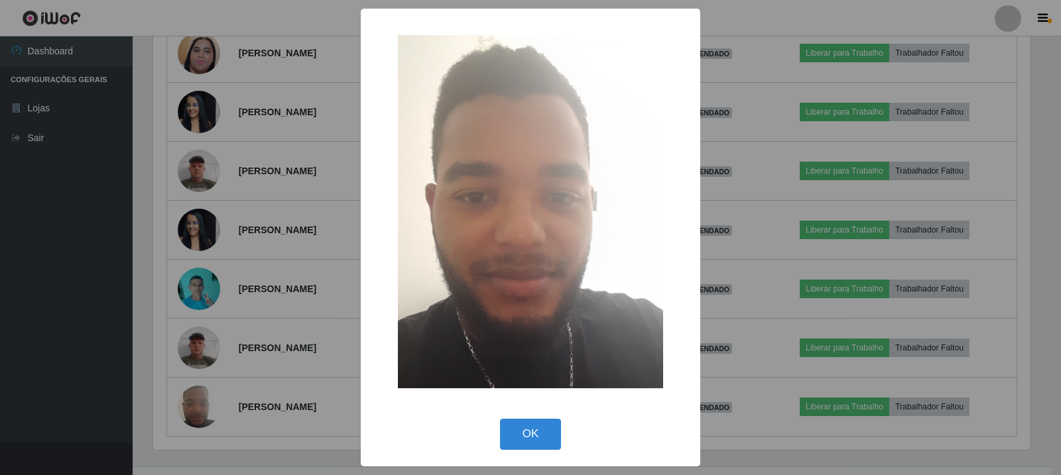
click at [202, 394] on div "× OK Cancel" at bounding box center [530, 237] width 1061 height 475
